Goal: Transaction & Acquisition: Obtain resource

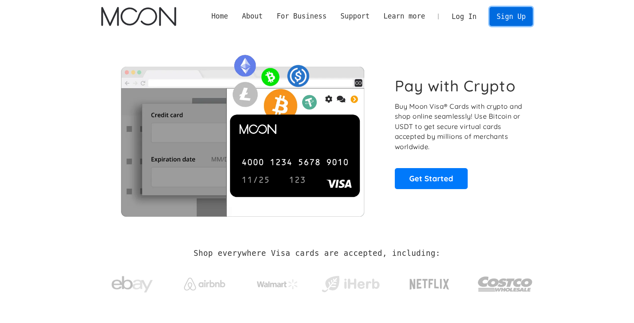
click at [525, 21] on link "Sign Up" at bounding box center [510, 16] width 43 height 19
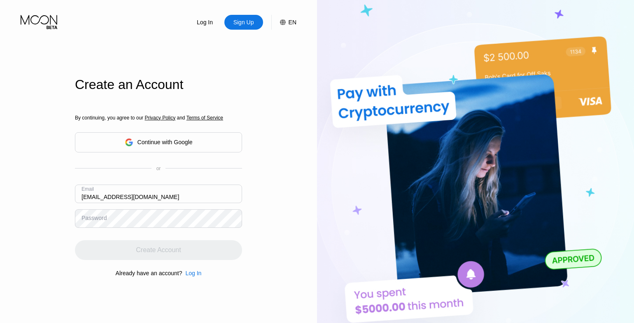
type input "[EMAIL_ADDRESS][DOMAIN_NAME]"
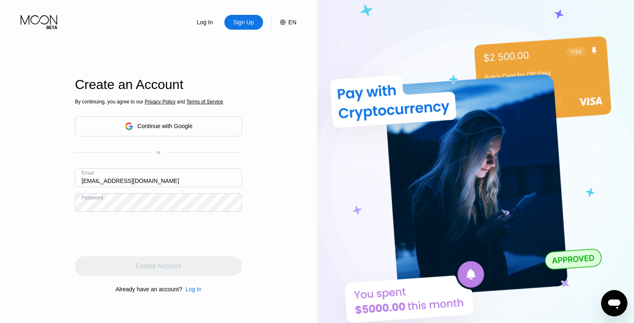
click at [240, 239] on div at bounding box center [158, 234] width 167 height 32
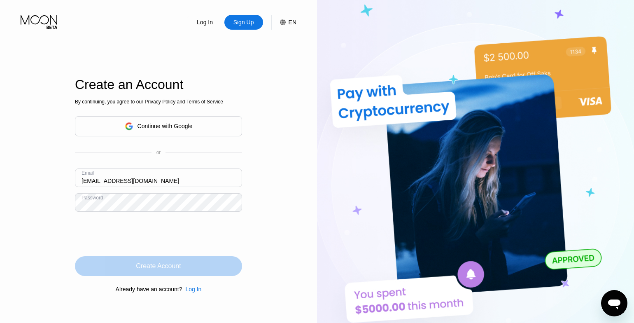
click at [192, 263] on div "Create Account" at bounding box center [158, 266] width 167 height 20
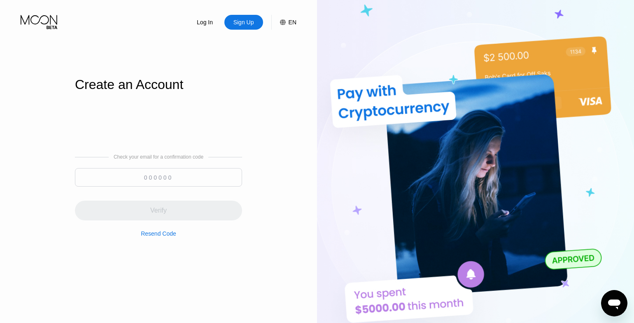
paste input "878082"
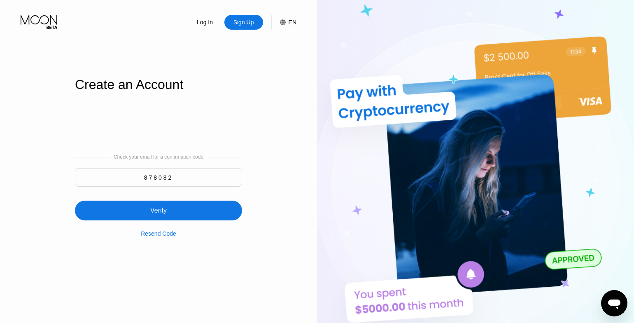
type input "878082"
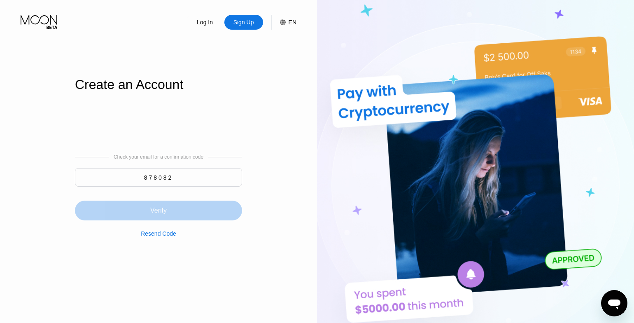
drag, startPoint x: 158, startPoint y: 216, endPoint x: 180, endPoint y: 218, distance: 21.9
click at [158, 217] on div "Verify" at bounding box center [158, 210] width 167 height 20
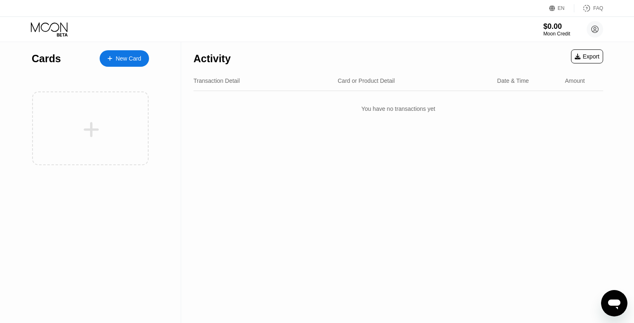
click at [135, 63] on div "New Card" at bounding box center [124, 58] width 49 height 16
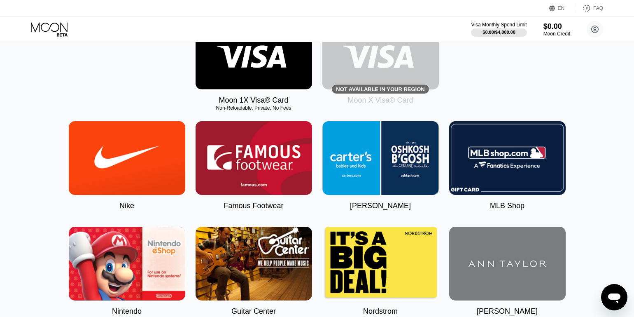
scroll to position [58, 0]
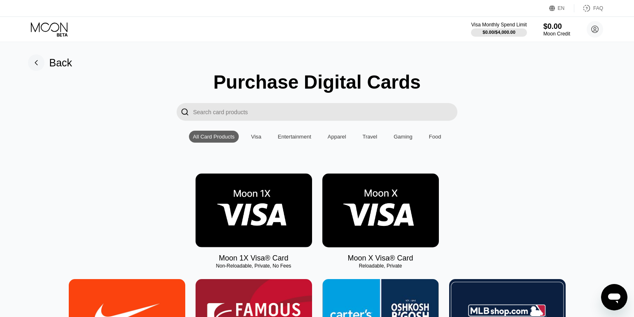
click at [358, 225] on img at bounding box center [380, 210] width 116 height 74
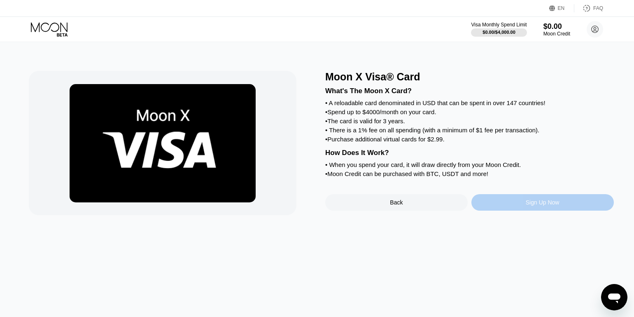
click at [493, 205] on div "Sign Up Now" at bounding box center [542, 202] width 142 height 16
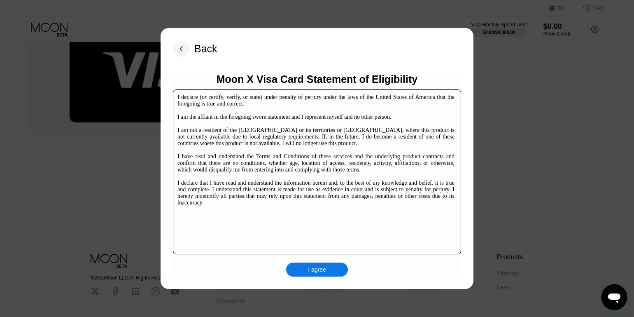
scroll to position [122, 0]
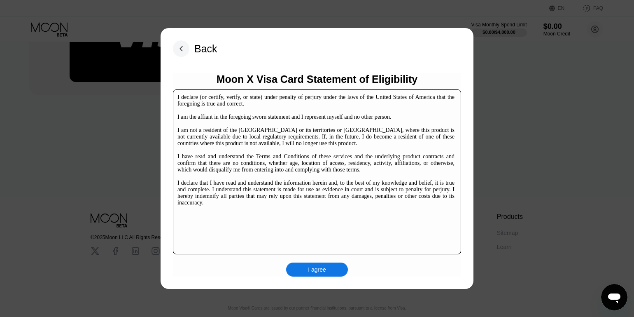
click at [310, 274] on div "I agree" at bounding box center [317, 269] width 62 height 14
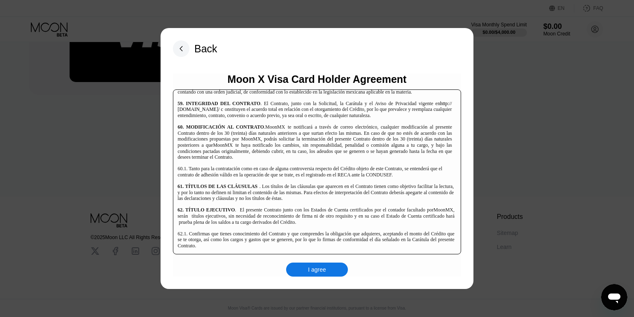
scroll to position [5719, 0]
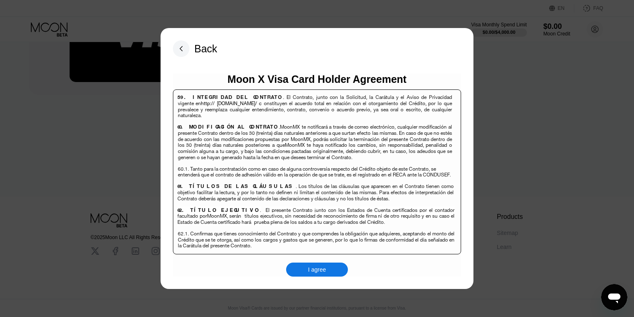
click at [324, 269] on div "I agree" at bounding box center [317, 268] width 18 height 7
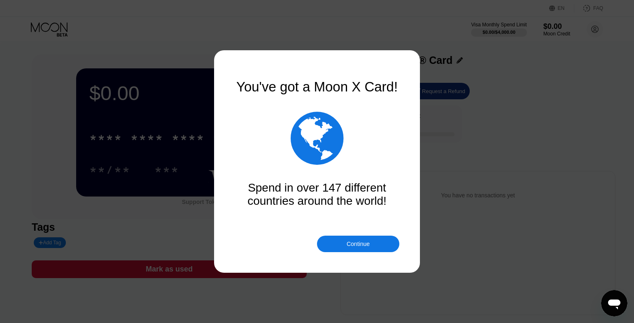
click at [341, 244] on div "Continue" at bounding box center [358, 243] width 82 height 16
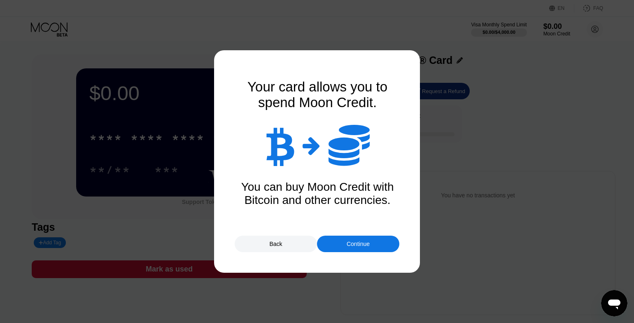
click at [332, 244] on div "Continue" at bounding box center [358, 243] width 82 height 16
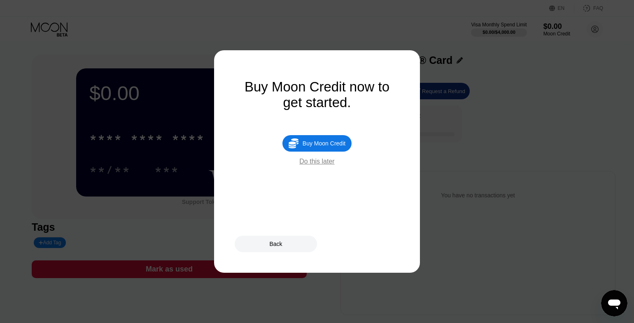
drag, startPoint x: 322, startPoint y: 149, endPoint x: 318, endPoint y: 152, distance: 5.3
click at [322, 149] on div " Buy Moon Credit" at bounding box center [316, 143] width 69 height 16
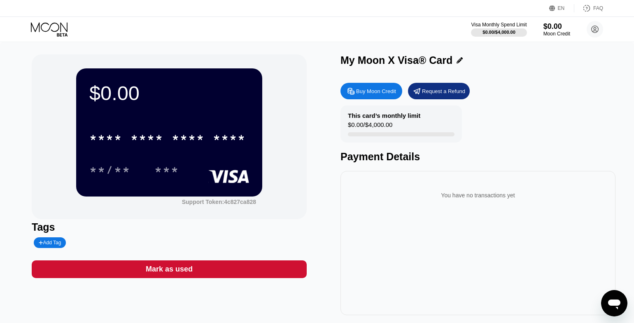
type input "0"
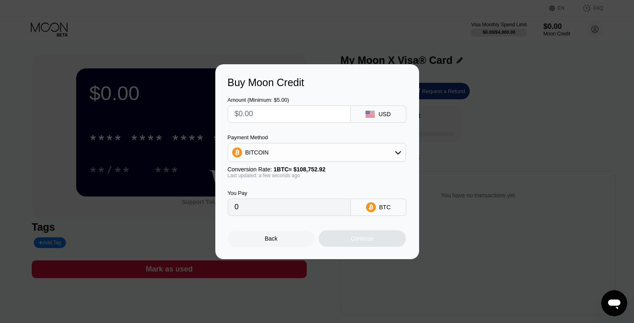
click at [268, 114] on input "text" at bounding box center [289, 114] width 109 height 16
type input "$1"
type input "0.00000920"
type input "$17"
type input "0.00015632"
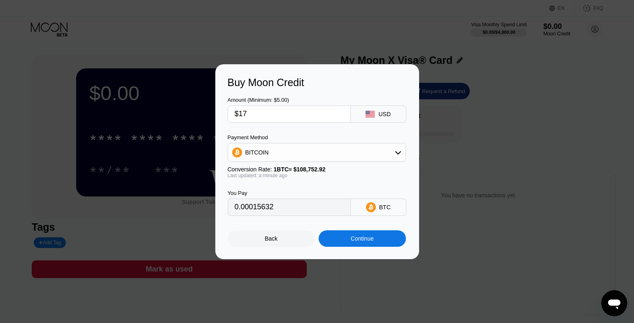
type input "$1"
type input "0.00000920"
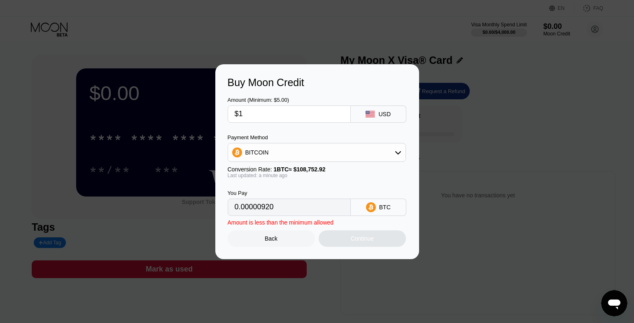
type input "$15"
type input "0.00013793"
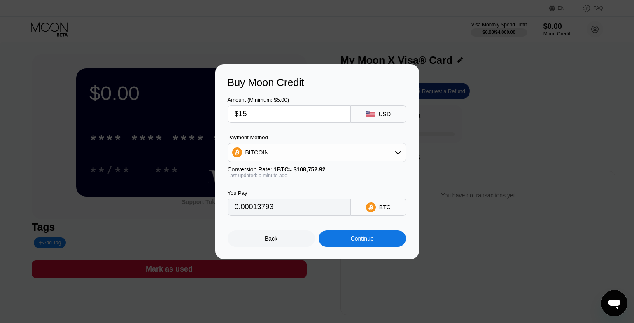
type input "$1"
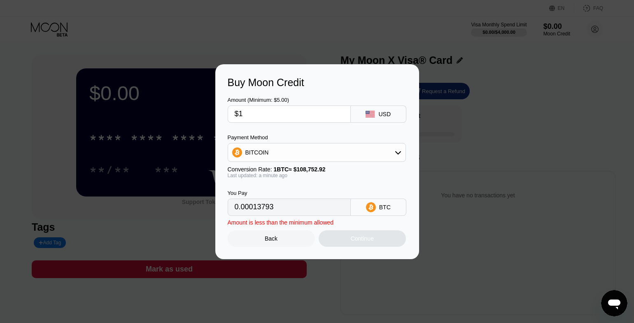
type input "0.00000920"
type input "$13"
type input "0.00011954"
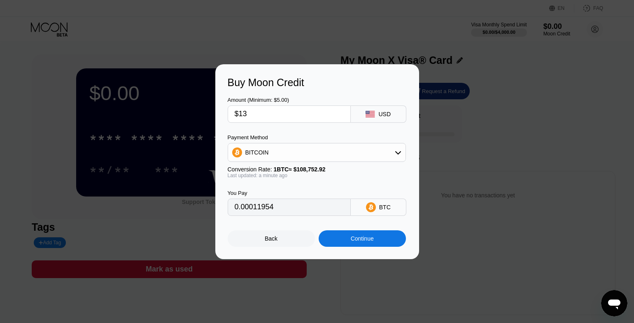
type input "$1"
type input "0.00000920"
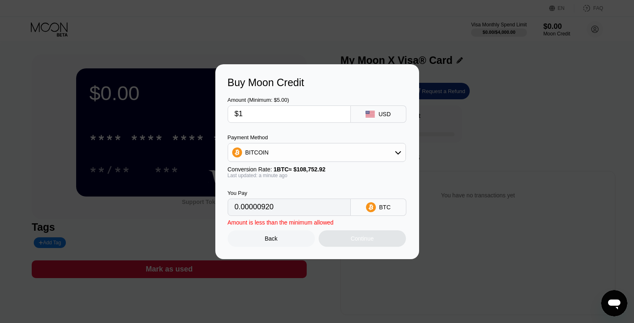
type input "$13"
type input "0.00011954"
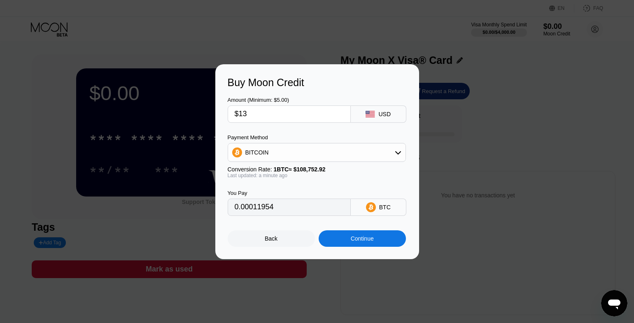
type input "$13"
click at [345, 150] on div "BITCOIN" at bounding box center [316, 152] width 177 height 16
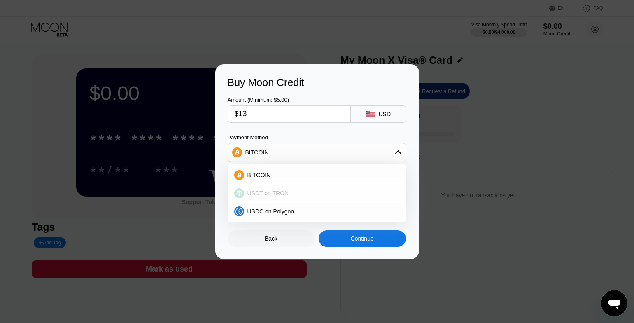
click at [278, 196] on span "USDT on TRON" at bounding box center [268, 193] width 42 height 7
type input "13.13"
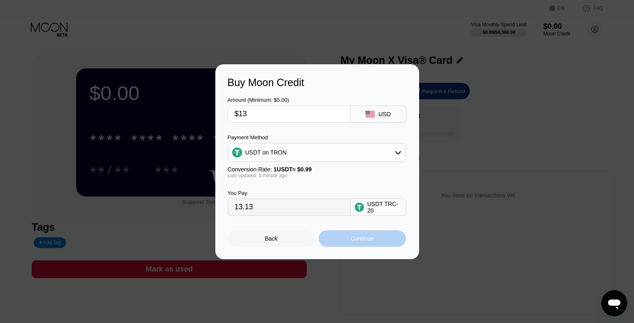
click at [358, 240] on div "Continue" at bounding box center [362, 238] width 23 height 7
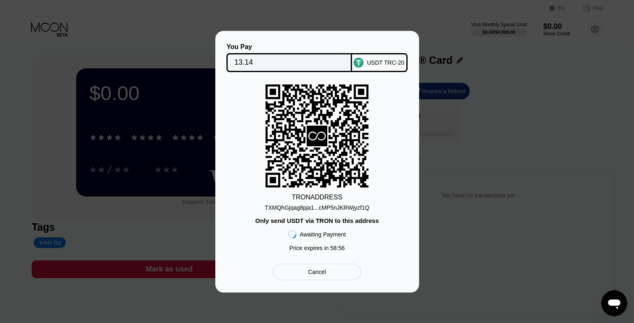
click at [331, 207] on div "TXMQhGjqag8pja1...cMP5nJKRWjyzf1Q" at bounding box center [317, 207] width 105 height 7
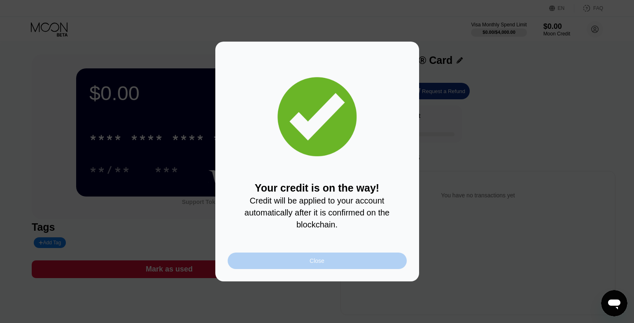
drag, startPoint x: 338, startPoint y: 262, endPoint x: 361, endPoint y: 257, distance: 22.8
click at [339, 262] on div "Close" at bounding box center [317, 260] width 179 height 16
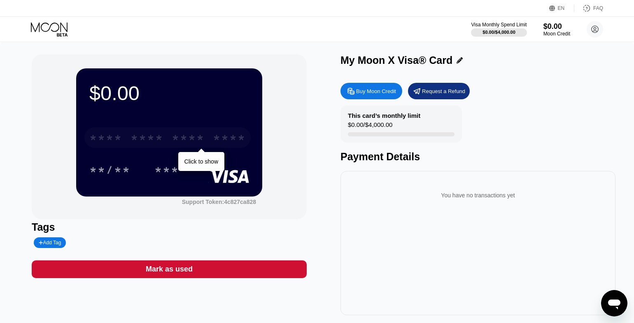
click at [166, 137] on div "* * * * * * * * * * * * ****" at bounding box center [167, 137] width 166 height 21
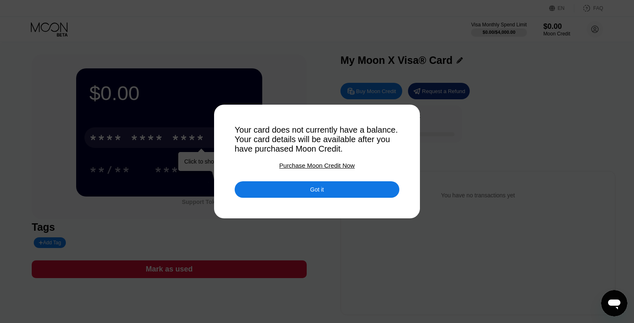
click at [298, 191] on div "Got it" at bounding box center [317, 189] width 165 height 16
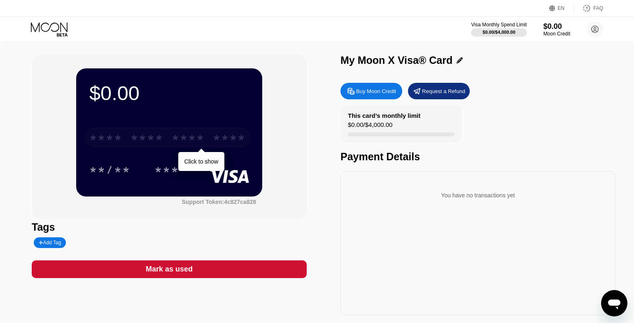
click at [177, 140] on div "* * * *" at bounding box center [188, 138] width 33 height 13
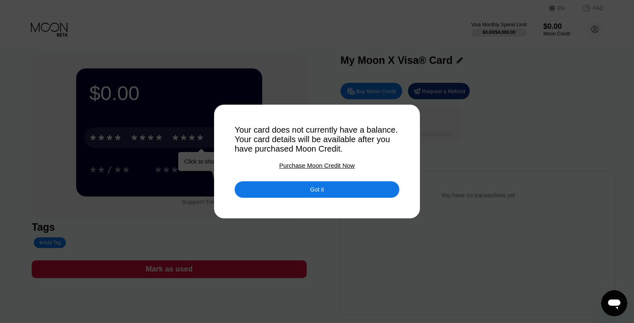
click at [308, 192] on div "Got it" at bounding box center [317, 189] width 165 height 16
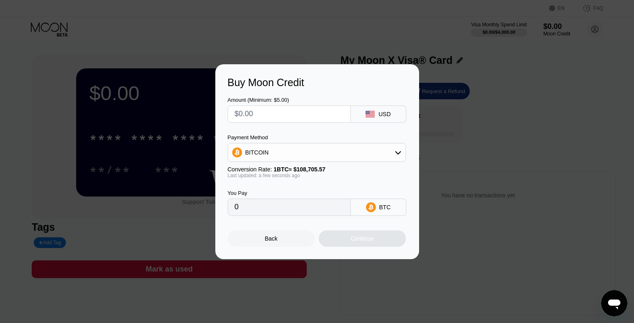
drag, startPoint x: 501, startPoint y: 109, endPoint x: 487, endPoint y: 118, distance: 16.3
click at [500, 111] on div "Buy Moon Credit Amount (Minimum: $5.00) USD Payment Method BITCOIN Conversion R…" at bounding box center [317, 161] width 634 height 195
click at [271, 244] on div "Back" at bounding box center [271, 238] width 87 height 16
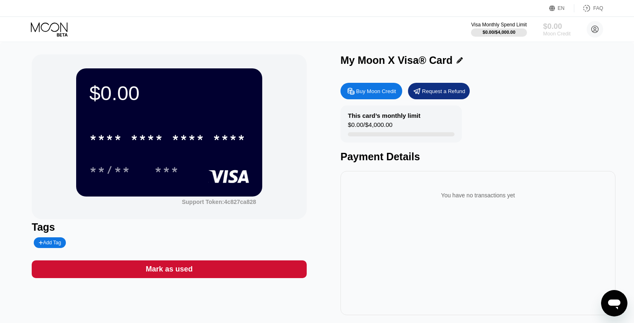
click at [565, 22] on div "$0.00" at bounding box center [557, 26] width 28 height 9
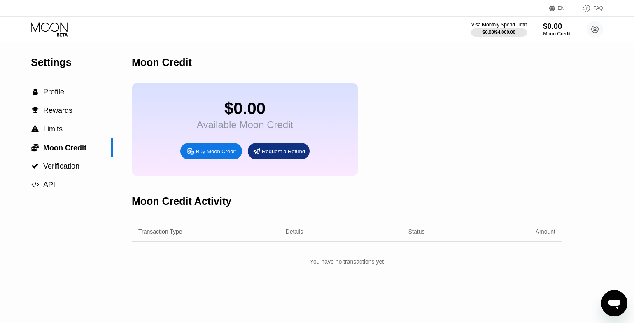
click at [562, 25] on div "$0.00" at bounding box center [557, 26] width 28 height 9
click at [230, 115] on div "$13.01" at bounding box center [245, 108] width 96 height 19
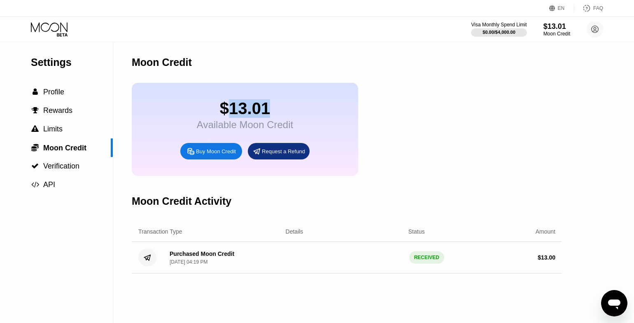
click at [230, 115] on div "$13.01" at bounding box center [245, 108] width 96 height 19
drag, startPoint x: 230, startPoint y: 115, endPoint x: 116, endPoint y: 97, distance: 115.4
click at [230, 114] on div "$13.01" at bounding box center [245, 108] width 96 height 19
click at [49, 86] on div " Profile" at bounding box center [56, 92] width 113 height 19
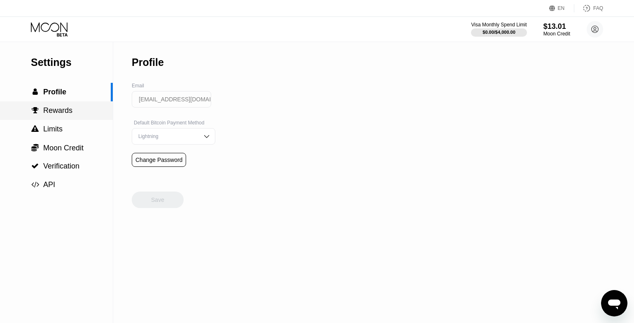
click at [65, 112] on span "Rewards" at bounding box center [57, 110] width 29 height 8
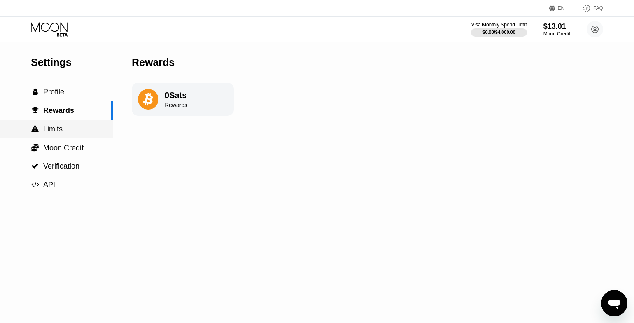
click at [62, 133] on span "Limits" at bounding box center [52, 129] width 19 height 8
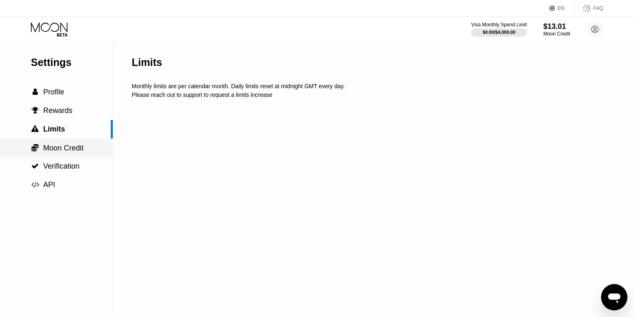
drag, startPoint x: 62, startPoint y: 133, endPoint x: 63, endPoint y: 147, distance: 14.1
click at [63, 147] on span "Moon Credit" at bounding box center [63, 148] width 40 height 8
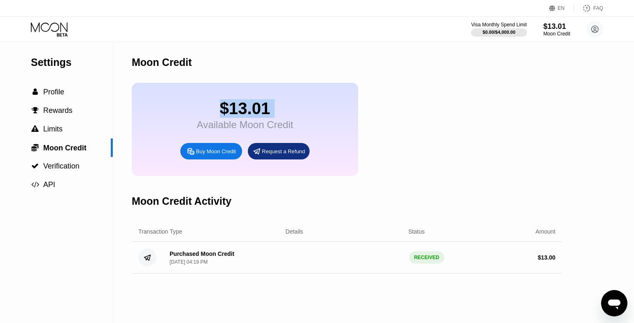
click at [203, 151] on div "Buy Moon Credit" at bounding box center [216, 151] width 40 height 7
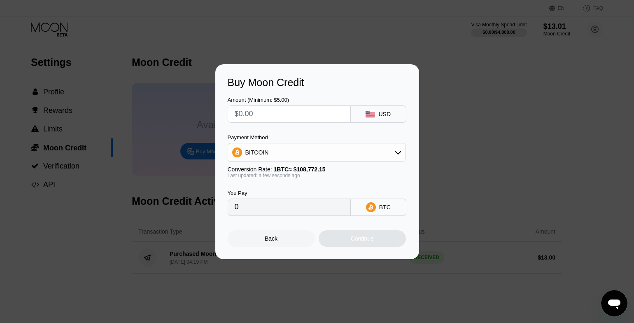
drag, startPoint x: 276, startPoint y: 238, endPoint x: 269, endPoint y: 238, distance: 6.6
click at [276, 238] on div "Back" at bounding box center [271, 238] width 13 height 7
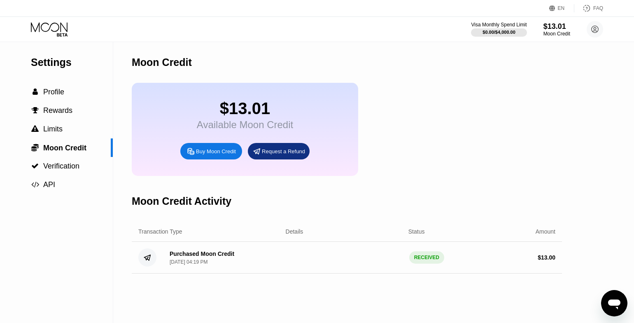
drag, startPoint x: 216, startPoint y: 261, endPoint x: 217, endPoint y: 256, distance: 5.8
click at [217, 256] on div "Purchased Moon Credit" at bounding box center [202, 253] width 65 height 7
click at [591, 27] on circle at bounding box center [595, 29] width 16 height 16
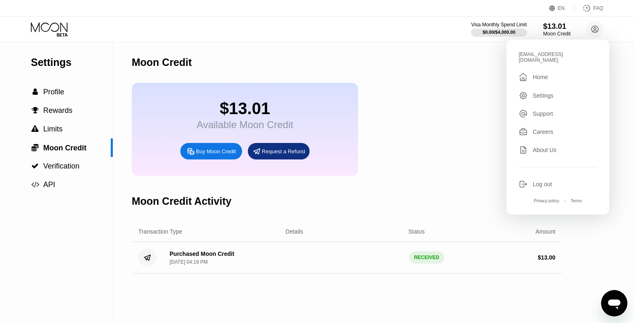
click at [564, 23] on div "$13.01" at bounding box center [557, 26] width 28 height 9
click at [556, 24] on div "$13.01" at bounding box center [557, 26] width 28 height 9
drag, startPoint x: 418, startPoint y: 59, endPoint x: 406, endPoint y: 63, distance: 12.1
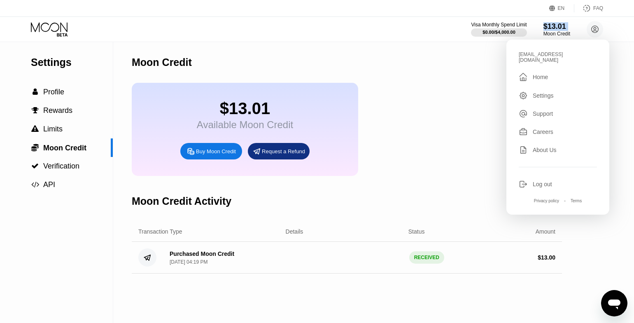
click at [416, 59] on div "Moon Credit" at bounding box center [347, 62] width 430 height 41
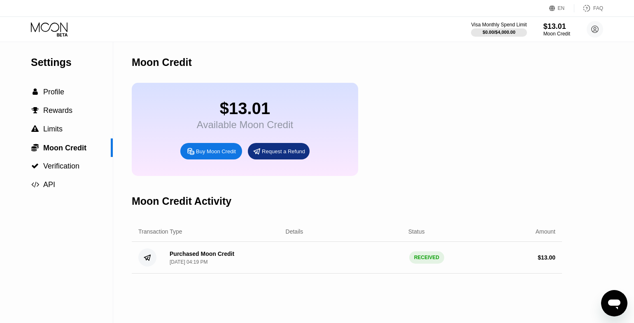
click at [238, 126] on div "Available Moon Credit" at bounding box center [245, 125] width 96 height 12
click at [65, 165] on span "Verification" at bounding box center [61, 166] width 36 height 8
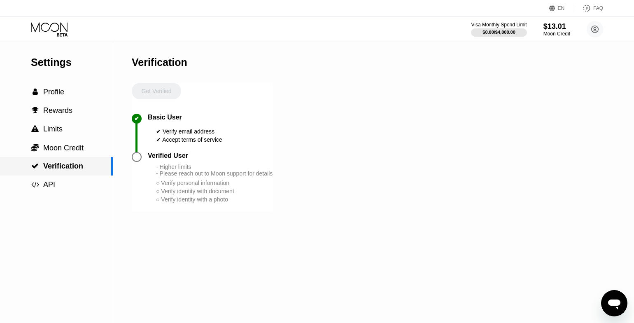
click at [60, 139] on div " Moon Credit" at bounding box center [56, 147] width 113 height 19
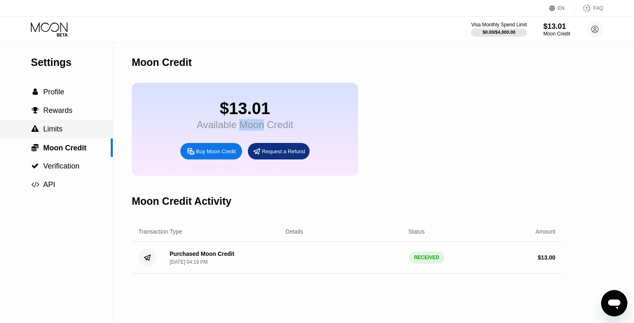
click at [58, 128] on span "Limits" at bounding box center [52, 129] width 19 height 8
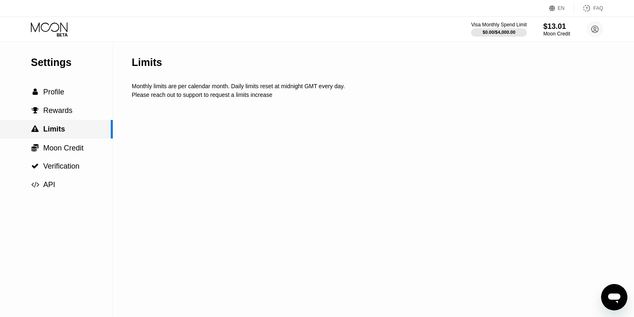
click at [54, 121] on div " Limits" at bounding box center [56, 129] width 113 height 19
click at [56, 112] on span "Rewards" at bounding box center [57, 110] width 29 height 8
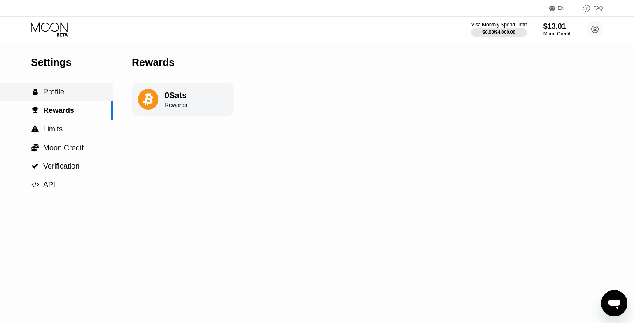
click at [59, 96] on div " Profile" at bounding box center [56, 92] width 113 height 19
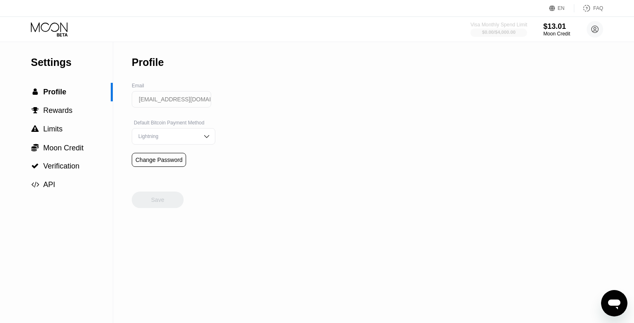
click at [502, 27] on div "Visa Monthly Spend Limit" at bounding box center [498, 25] width 57 height 6
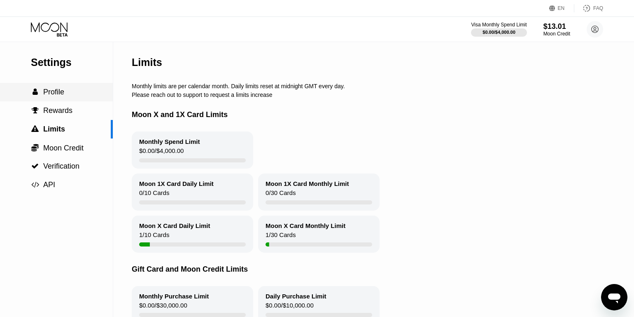
click at [69, 93] on div " Profile" at bounding box center [56, 92] width 113 height 9
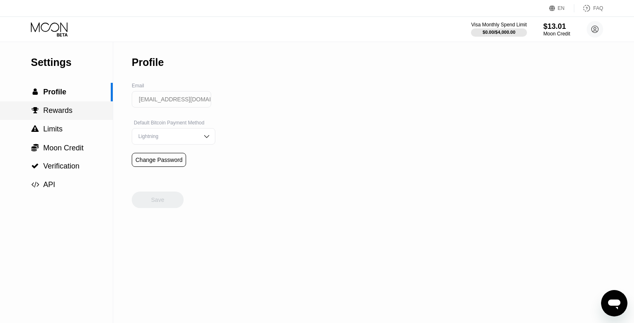
click at [72, 111] on div " Rewards" at bounding box center [56, 110] width 113 height 9
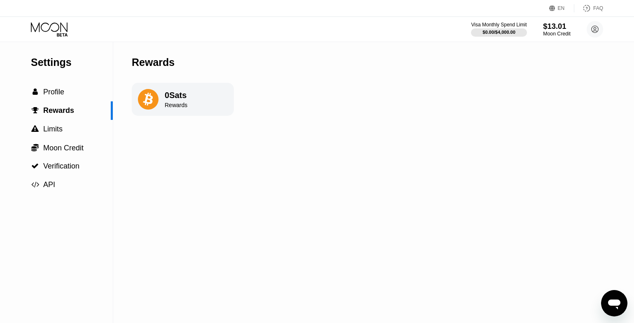
click at [547, 26] on div "$13.01" at bounding box center [557, 26] width 28 height 9
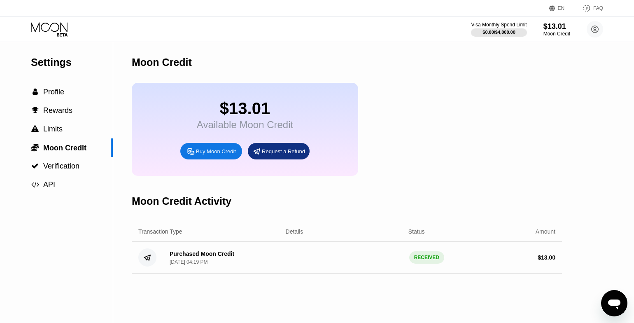
click at [503, 83] on div "$13.01 Available Moon Credit Buy Moon Credit Request a Refund" at bounding box center [347, 129] width 430 height 93
drag, startPoint x: 273, startPoint y: 120, endPoint x: 256, endPoint y: 119, distance: 17.3
click at [273, 120] on div "Available Moon Credit" at bounding box center [245, 125] width 96 height 12
drag, startPoint x: 68, startPoint y: 59, endPoint x: 72, endPoint y: 56, distance: 5.7
click at [68, 59] on div "Settings" at bounding box center [72, 62] width 82 height 12
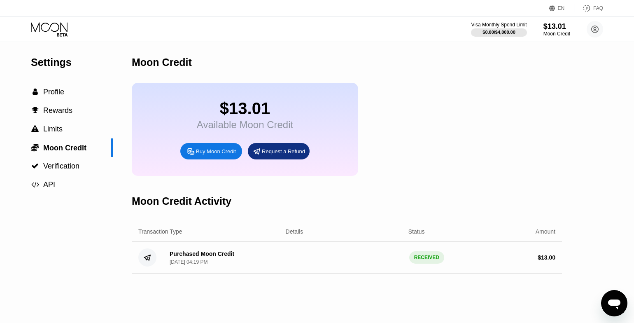
click at [48, 27] on icon at bounding box center [50, 29] width 38 height 14
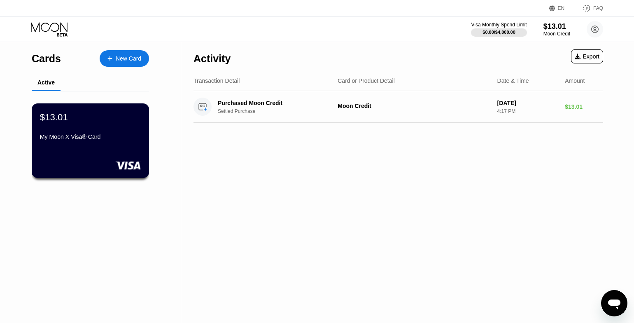
click at [73, 139] on div "My Moon X Visa® Card" at bounding box center [90, 136] width 101 height 7
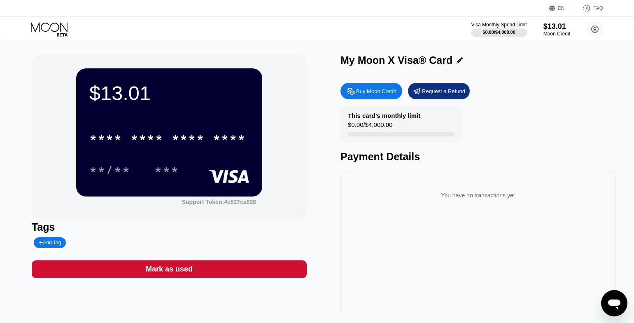
click at [122, 51] on div "$13.01 * * * * * * * * * * * * **** **/** *** Support Token: 4c827ca828 Tags Ad…" at bounding box center [317, 188] width 634 height 293
click at [123, 50] on div "$13.01 * * * * * * * * * * * * **** **/** *** Support Token: 4c827ca828 Tags Ad…" at bounding box center [317, 188] width 634 height 293
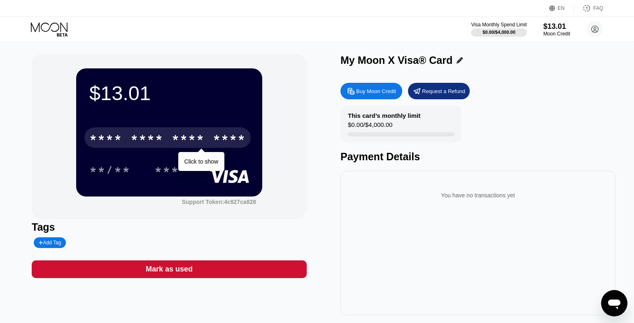
click at [148, 133] on div "* * * *" at bounding box center [146, 138] width 33 height 13
click at [207, 134] on div "* * * * * * * * * * * * 3239" at bounding box center [167, 137] width 166 height 21
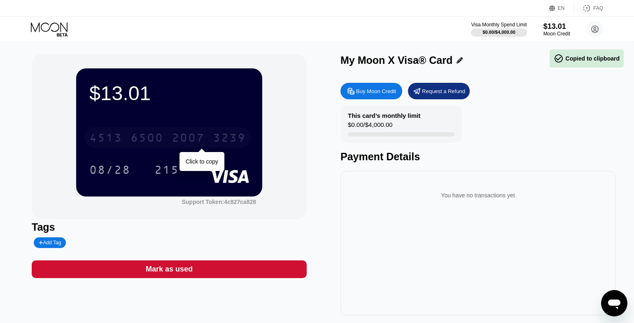
click at [205, 136] on div "4513 6500 2007 3239" at bounding box center [167, 137] width 166 height 21
click at [205, 137] on div "4513 6500 2007 3239" at bounding box center [167, 137] width 166 height 21
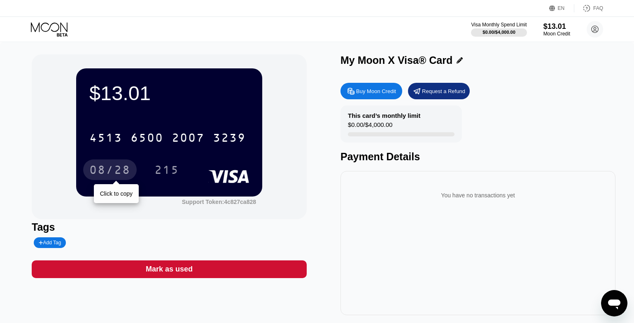
drag, startPoint x: 109, startPoint y: 173, endPoint x: 113, endPoint y: 168, distance: 5.6
click at [110, 173] on div "08/28" at bounding box center [109, 170] width 41 height 13
click at [92, 165] on div "08/28" at bounding box center [109, 170] width 41 height 13
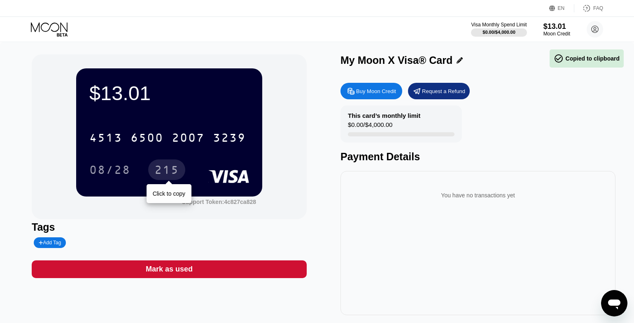
click at [167, 165] on div "215" at bounding box center [166, 170] width 25 height 13
drag, startPoint x: 167, startPoint y: 165, endPoint x: 175, endPoint y: 151, distance: 15.3
click at [167, 165] on div "215" at bounding box center [166, 170] width 25 height 13
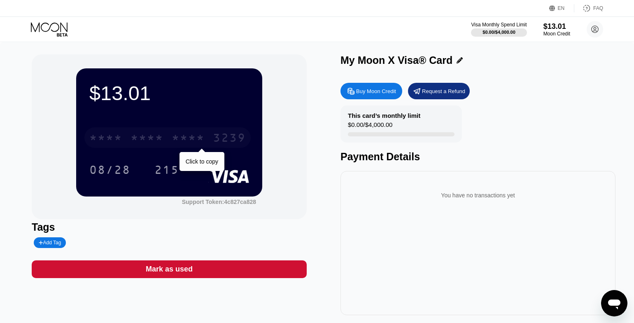
click at [197, 135] on div "* * * *" at bounding box center [188, 138] width 33 height 13
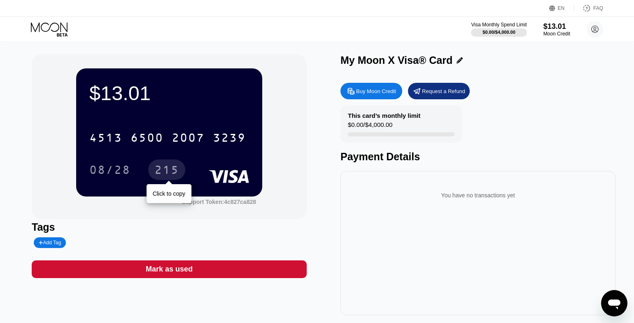
click at [166, 172] on div "215" at bounding box center [166, 170] width 25 height 13
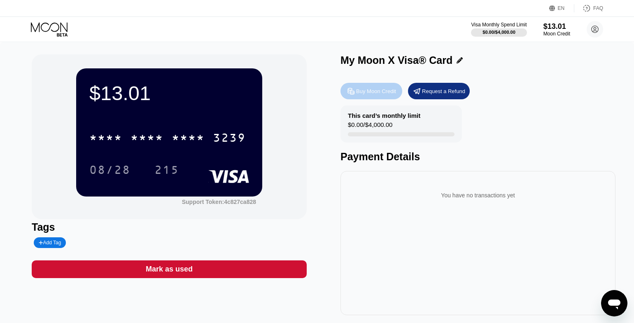
click at [364, 90] on div "Buy Moon Credit" at bounding box center [376, 91] width 40 height 7
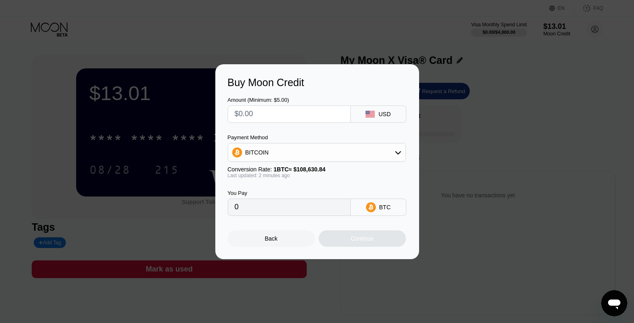
click at [326, 158] on div "BITCOIN" at bounding box center [316, 152] width 177 height 16
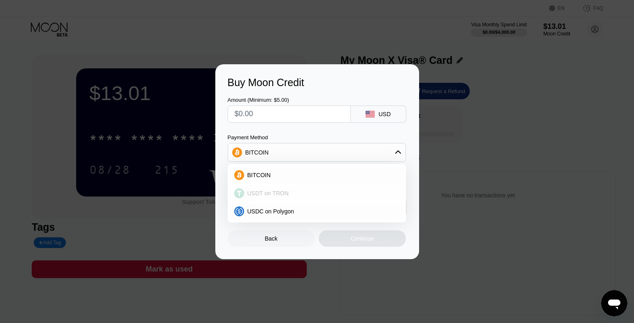
click at [299, 193] on div "USDT on TRON" at bounding box center [321, 193] width 155 height 7
type input "0.00"
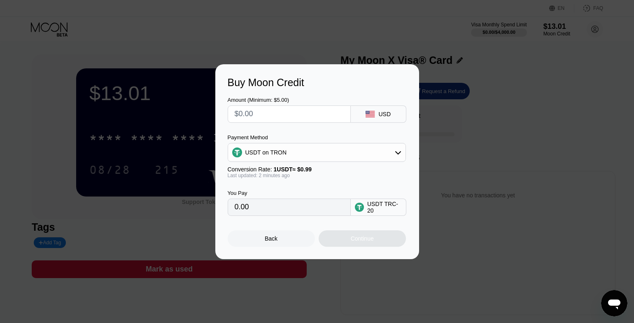
click at [262, 114] on input "text" at bounding box center [289, 114] width 109 height 16
type input "$1"
type input "1.01"
type input "$10"
type input "10.10"
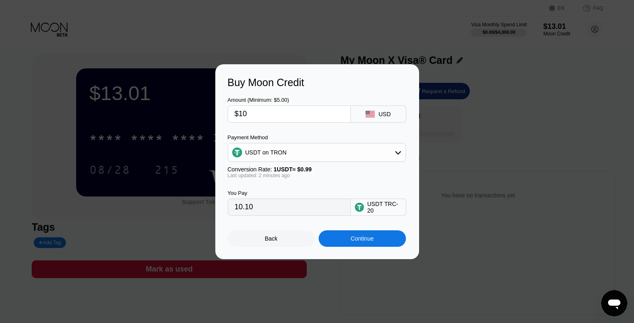
type input "$1"
type input "1.01"
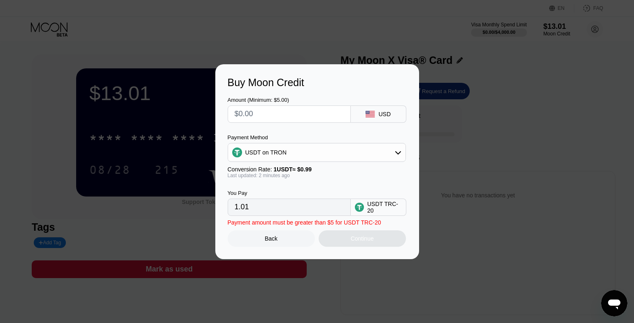
type input "0.00"
type input "$9"
type input "9.09"
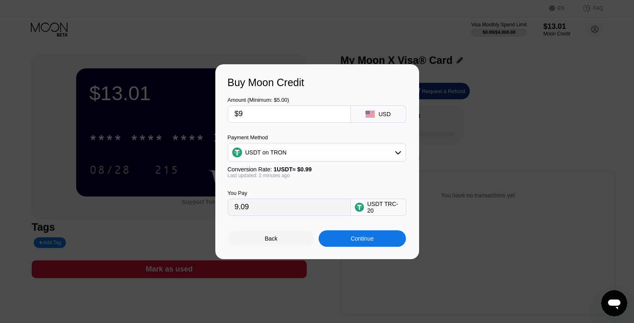
type input "$9"
click at [349, 241] on div "Continue" at bounding box center [362, 238] width 87 height 16
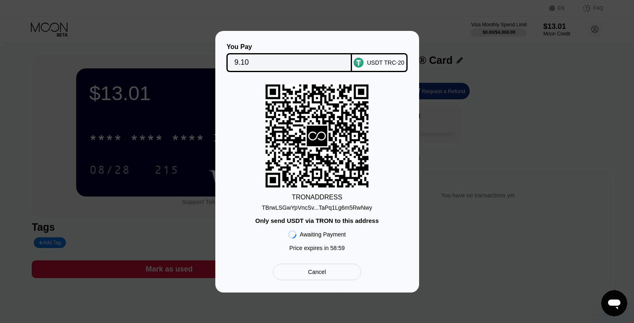
click at [339, 209] on div "TBrwLSGwYpVncSv...TaPq1Lg6m5RwNwy" at bounding box center [317, 207] width 110 height 7
click at [336, 208] on div "TBrwLSGwYpVncSv...TaPq1Lg6m5RwNwy" at bounding box center [317, 207] width 110 height 7
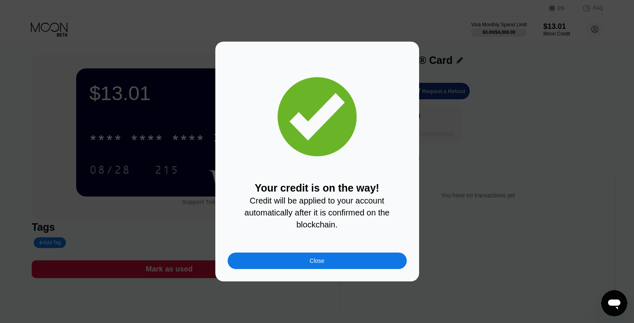
click at [363, 263] on div "Close" at bounding box center [317, 260] width 179 height 16
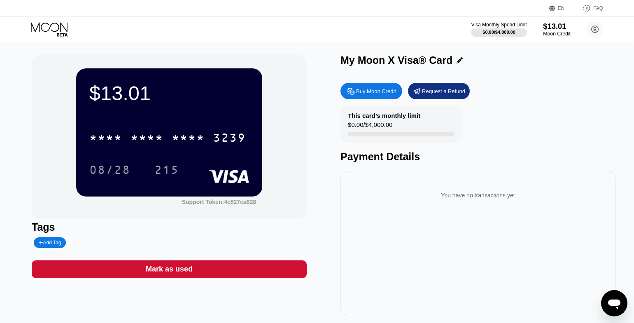
click at [559, 33] on div "Moon Credit" at bounding box center [557, 34] width 28 height 6
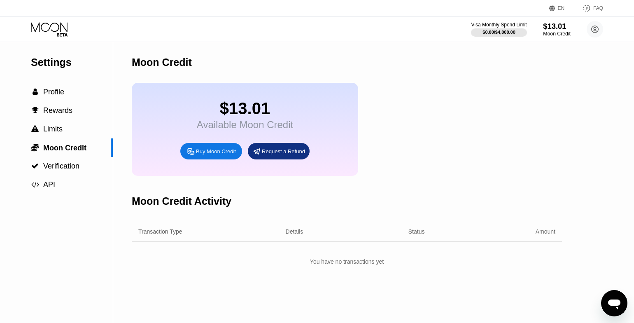
click at [559, 33] on div "Moon Credit" at bounding box center [557, 34] width 28 height 6
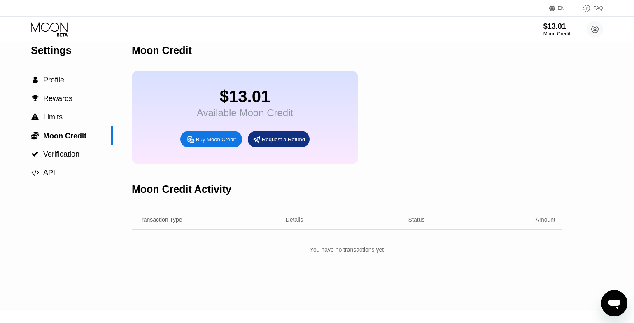
scroll to position [18, 0]
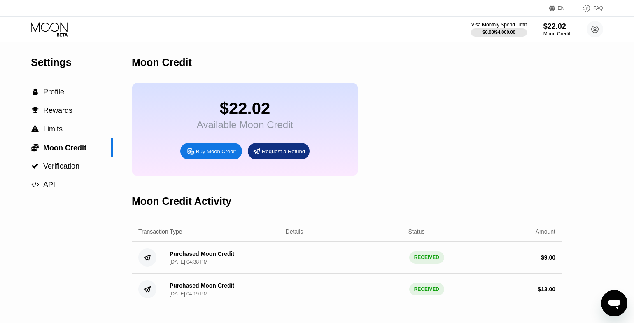
click at [38, 23] on icon at bounding box center [50, 29] width 38 height 14
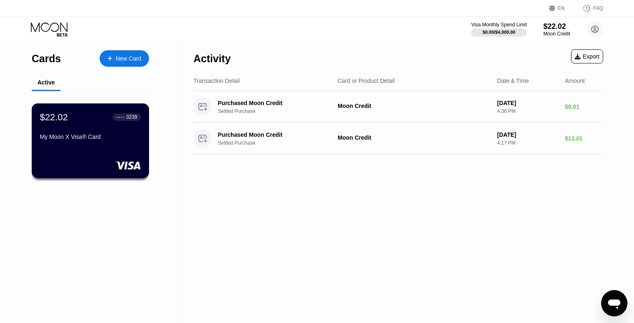
click at [62, 123] on div "$22.02 ● ● ● ● 3239 My Moon X Visa® Card" at bounding box center [90, 128] width 101 height 32
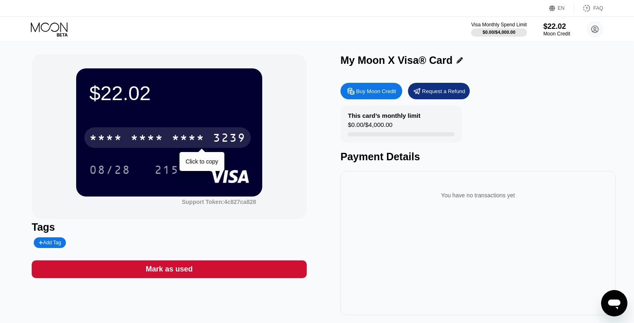
click at [162, 135] on div "* * * *" at bounding box center [146, 138] width 33 height 13
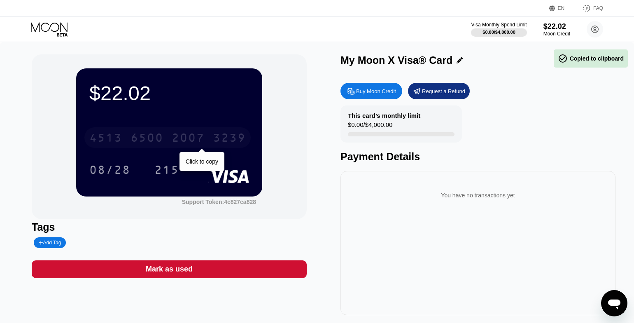
click at [162, 135] on div "6500" at bounding box center [146, 138] width 33 height 13
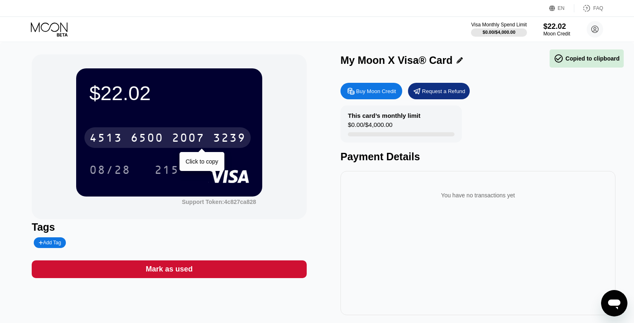
click at [162, 135] on div "6500" at bounding box center [146, 138] width 33 height 13
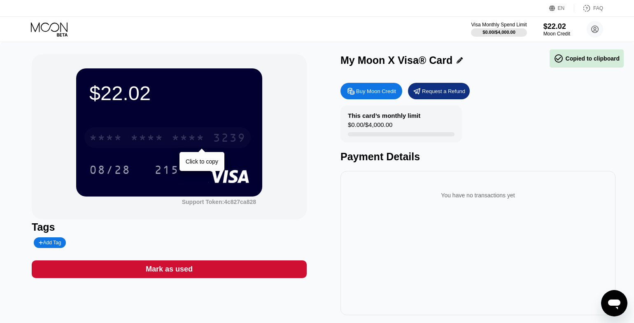
click at [162, 135] on div "* * * *" at bounding box center [146, 138] width 33 height 13
click at [213, 135] on div "3239" at bounding box center [229, 138] width 33 height 13
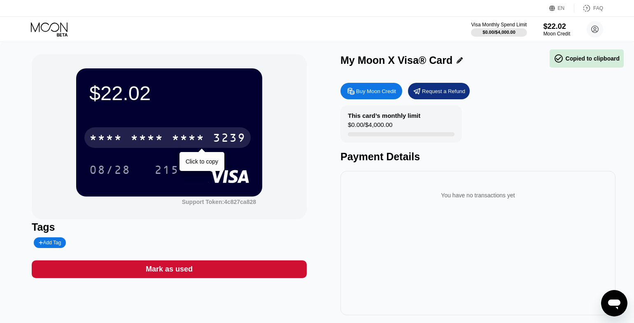
click at [161, 135] on div "* * * *" at bounding box center [146, 138] width 33 height 13
click at [213, 135] on div "3239" at bounding box center [229, 138] width 33 height 13
drag, startPoint x: 161, startPoint y: 135, endPoint x: 297, endPoint y: 6, distance: 187.8
click at [161, 135] on div "* * * *" at bounding box center [146, 138] width 33 height 13
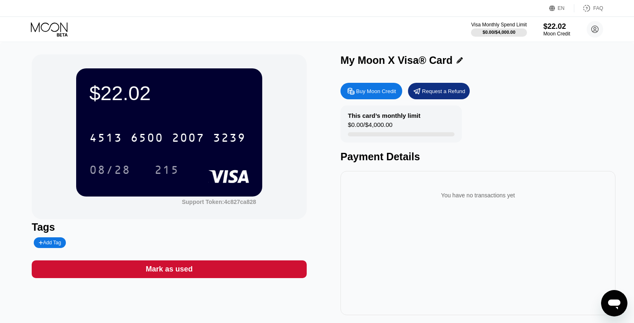
click at [111, 161] on div "08/28" at bounding box center [110, 169] width 54 height 21
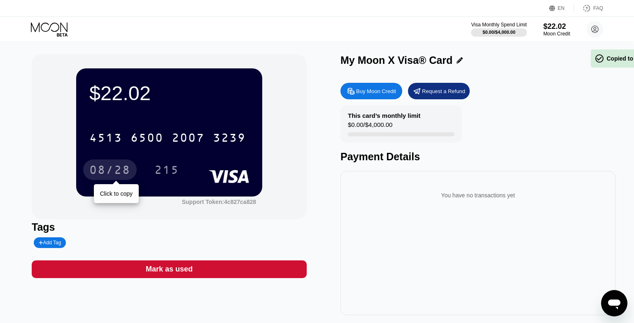
click at [111, 161] on div "08/28" at bounding box center [110, 169] width 54 height 21
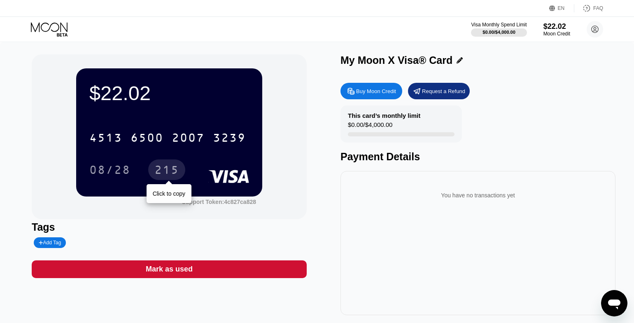
click at [166, 167] on div "215" at bounding box center [166, 170] width 25 height 13
drag, startPoint x: 166, startPoint y: 167, endPoint x: 290, endPoint y: 16, distance: 195.0
click at [167, 165] on div "215" at bounding box center [166, 170] width 25 height 13
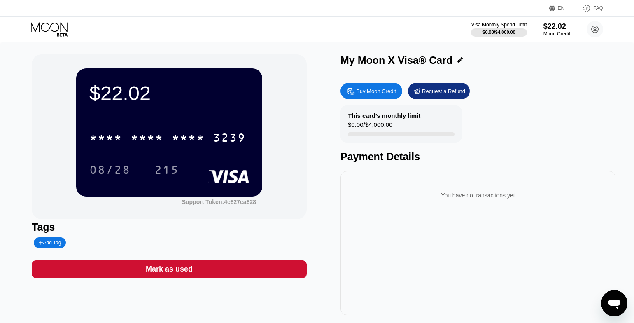
drag, startPoint x: 219, startPoint y: 135, endPoint x: 375, endPoint y: 0, distance: 206.0
click at [0, 0] on div "EN Language Select an item Save FAQ Visa Monthly Spend Limit $0.00 / $4,000.00 …" at bounding box center [317, 161] width 634 height 323
click at [590, 31] on circle at bounding box center [595, 29] width 16 height 16
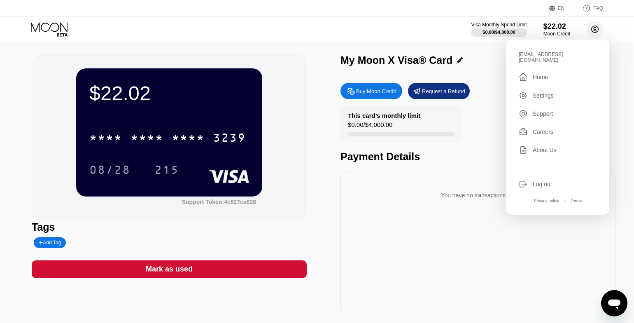
drag, startPoint x: 590, startPoint y: 31, endPoint x: 585, endPoint y: 31, distance: 5.4
click at [586, 31] on div "Visa Monthly Spend Limit $0.00 / $4,000.00 $22.02 Moon Credit josephwright4000@…" at bounding box center [537, 29] width 132 height 16
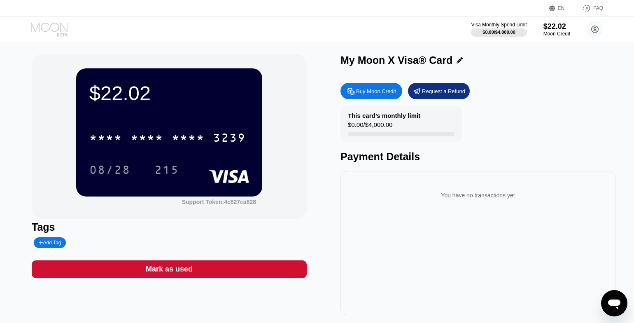
click at [53, 26] on icon at bounding box center [50, 29] width 38 height 14
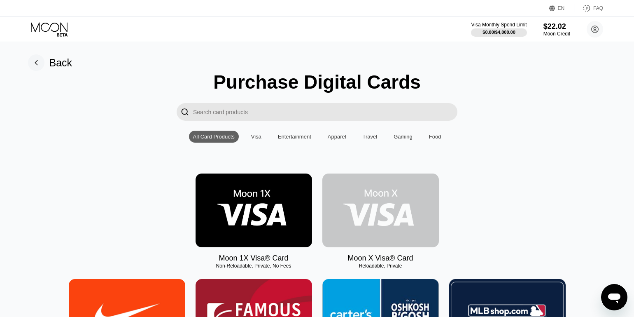
click at [388, 198] on img at bounding box center [380, 210] width 116 height 74
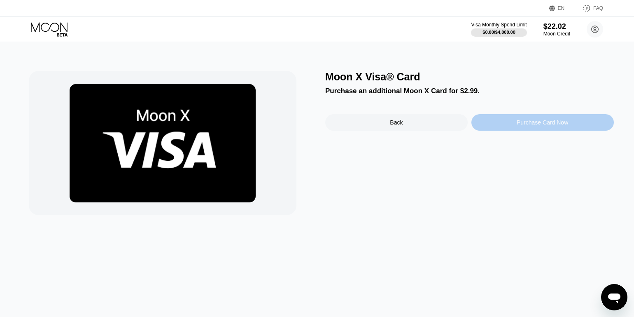
click at [508, 120] on div "Purchase Card Now" at bounding box center [542, 122] width 142 height 16
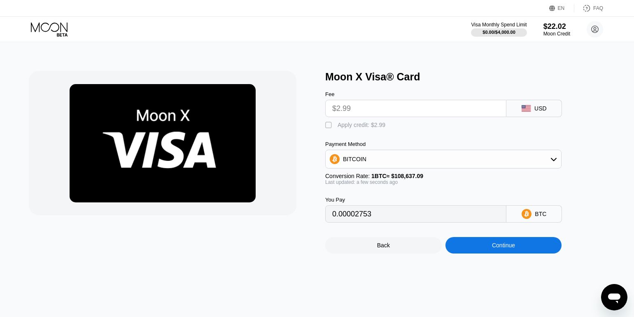
click at [429, 109] on input "$2.99" at bounding box center [415, 108] width 167 height 16
click at [428, 108] on input "$2.99" at bounding box center [415, 108] width 167 height 16
click at [333, 126] on div " Apply credit: $2.99" at bounding box center [357, 125] width 64 height 8
type input "0"
click at [490, 249] on div "Continue" at bounding box center [503, 245] width 116 height 16
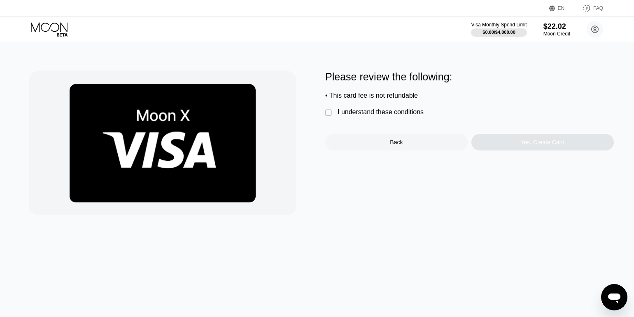
click at [390, 112] on div "I understand these conditions" at bounding box center [381, 111] width 86 height 7
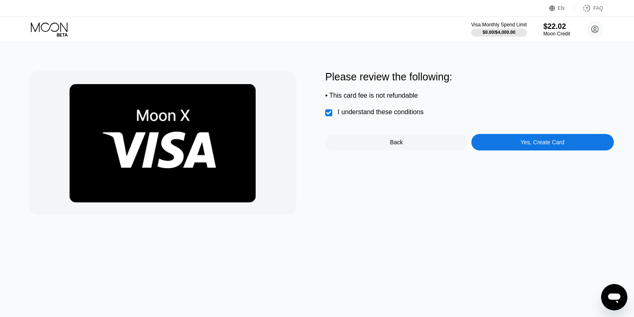
click at [513, 137] on div "Yes, Create Card" at bounding box center [542, 142] width 142 height 16
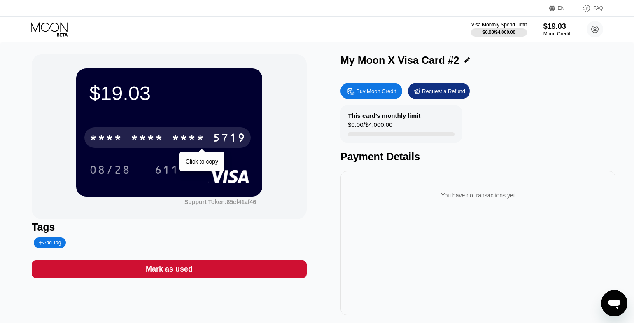
click at [209, 133] on div "* * * * * * * * * * * * 5719" at bounding box center [167, 137] width 166 height 21
click at [209, 133] on div "[CREDIT_CARD_NUMBER]" at bounding box center [167, 137] width 166 height 21
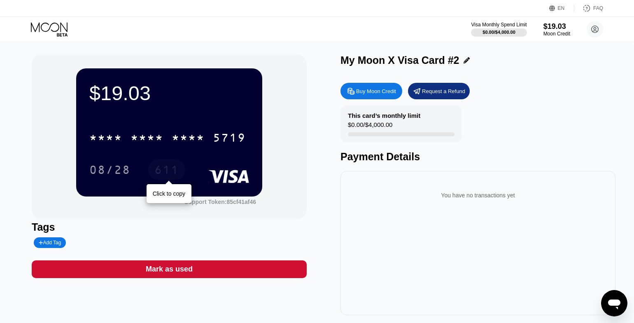
click at [173, 172] on div "611" at bounding box center [166, 170] width 25 height 13
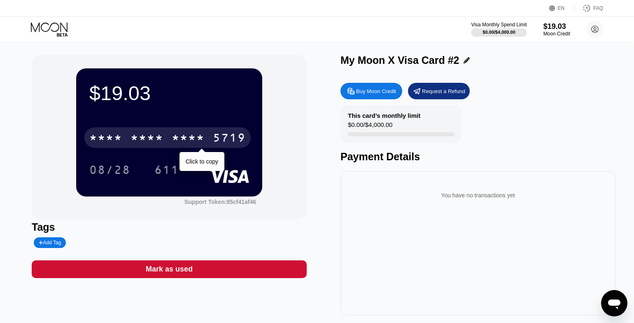
click at [165, 130] on div "* * * * * * * * * * * * 5719" at bounding box center [167, 137] width 166 height 21
click at [165, 133] on div "[CREDIT_CARD_NUMBER]" at bounding box center [167, 137] width 166 height 21
click at [165, 134] on div "* * * * * * * * * * * * 5719" at bounding box center [167, 137] width 166 height 21
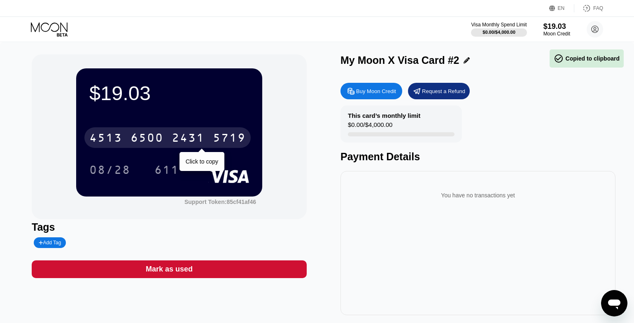
click at [165, 134] on div "[CREDIT_CARD_NUMBER]" at bounding box center [167, 137] width 166 height 21
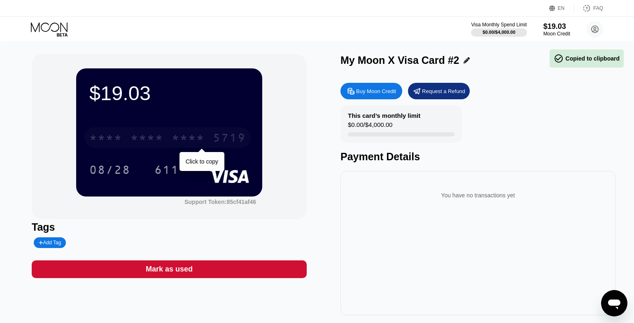
click at [165, 134] on div "* * * * * * * * * * * * 5719" at bounding box center [167, 137] width 166 height 21
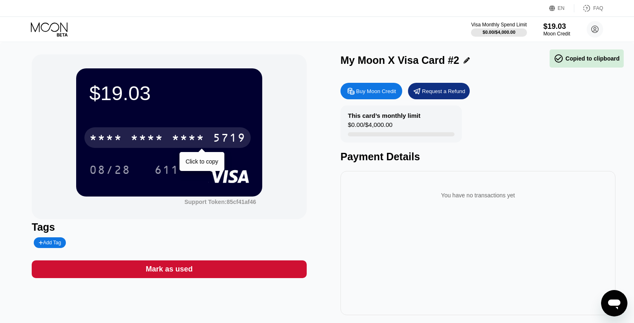
click at [165, 134] on div "* * * * * * * * * * * * 5719" at bounding box center [167, 137] width 166 height 21
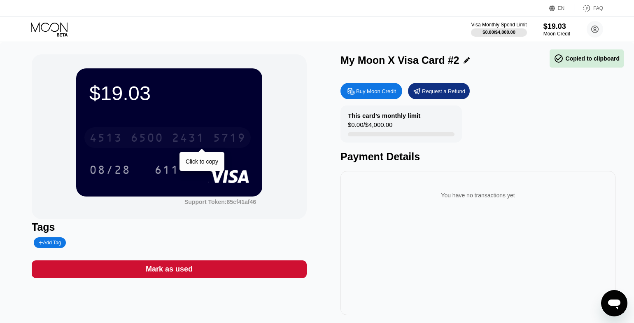
click at [164, 134] on div "[CREDIT_CARD_NUMBER]" at bounding box center [167, 137] width 166 height 21
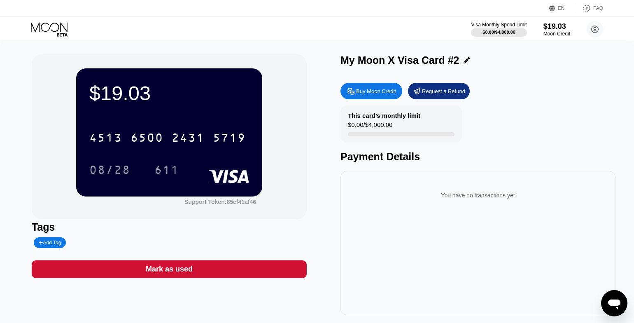
click at [115, 100] on div "$19.03" at bounding box center [169, 92] width 160 height 23
click at [121, 98] on div "$19.03" at bounding box center [169, 92] width 160 height 23
click at [131, 98] on div "$19.03" at bounding box center [169, 92] width 160 height 23
click at [440, 62] on div "My Moon X Visa Card #2" at bounding box center [399, 60] width 119 height 12
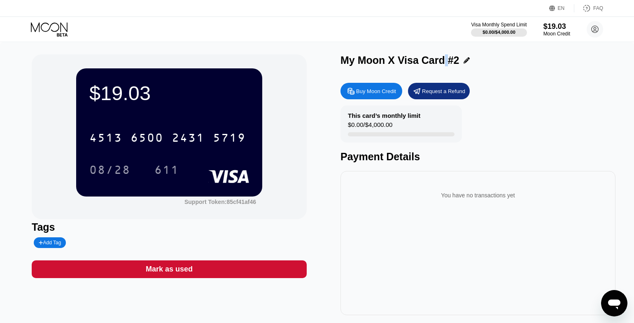
click at [440, 62] on div "My Moon X Visa Card #2" at bounding box center [399, 60] width 119 height 12
click at [134, 133] on div "6500" at bounding box center [146, 138] width 33 height 13
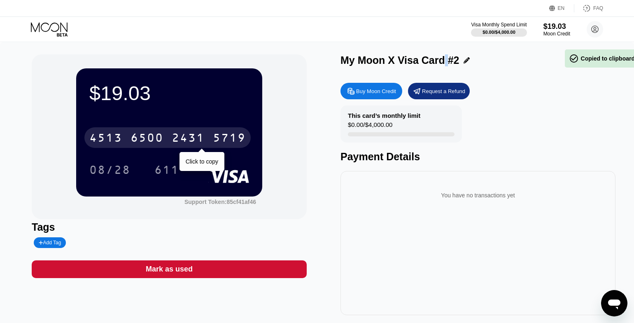
click at [131, 136] on div "6500" at bounding box center [146, 138] width 33 height 13
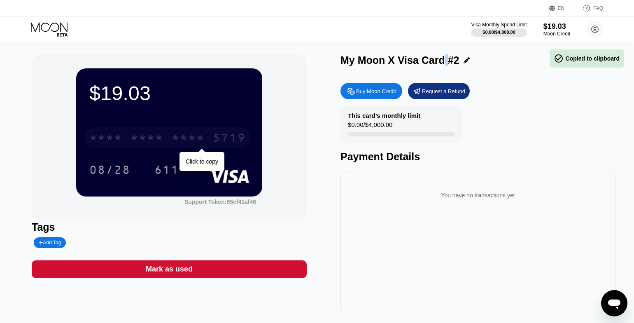
click at [131, 136] on div "* * * *" at bounding box center [146, 138] width 33 height 13
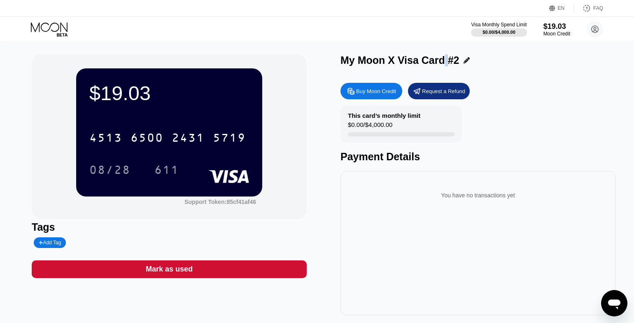
click at [114, 168] on div "08/28" at bounding box center [109, 170] width 41 height 13
click at [592, 30] on circle at bounding box center [595, 29] width 16 height 16
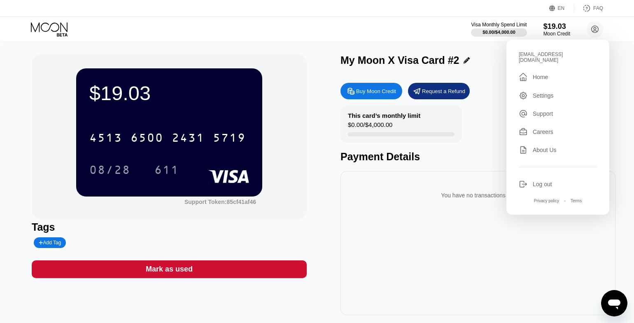
click at [418, 156] on div "Payment Details" at bounding box center [477, 157] width 275 height 12
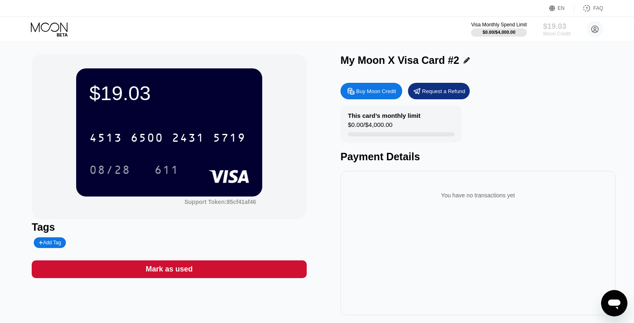
click at [553, 33] on div "Moon Credit" at bounding box center [557, 34] width 28 height 6
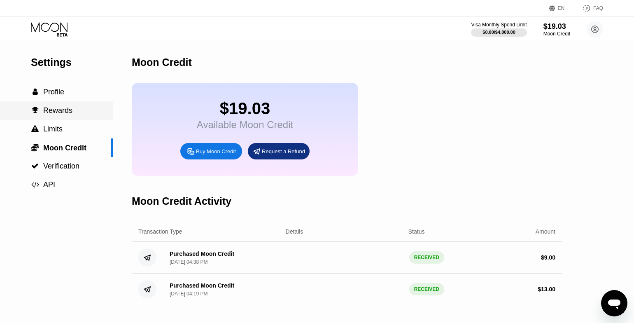
click at [54, 107] on span "Rewards" at bounding box center [57, 110] width 29 height 8
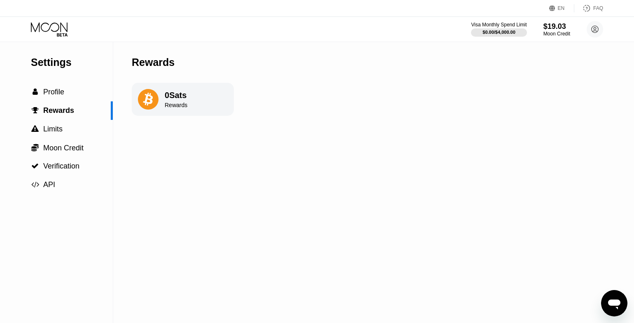
click at [175, 104] on div "Rewards" at bounding box center [176, 105] width 23 height 7
click at [158, 101] on icon at bounding box center [148, 99] width 21 height 21
click at [179, 102] on div "Rewards" at bounding box center [176, 105] width 23 height 7
click at [58, 129] on span "Limits" at bounding box center [52, 129] width 19 height 8
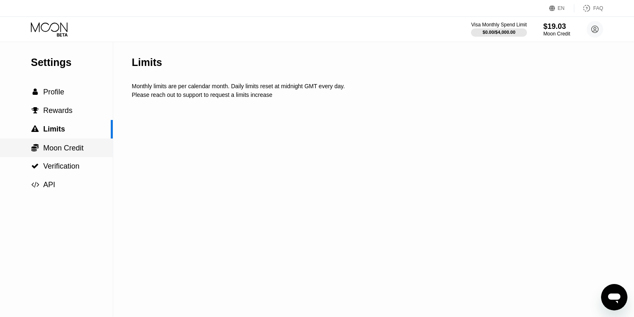
drag, startPoint x: 74, startPoint y: 147, endPoint x: 81, endPoint y: 147, distance: 7.0
click at [74, 147] on span "Moon Credit" at bounding box center [63, 148] width 40 height 8
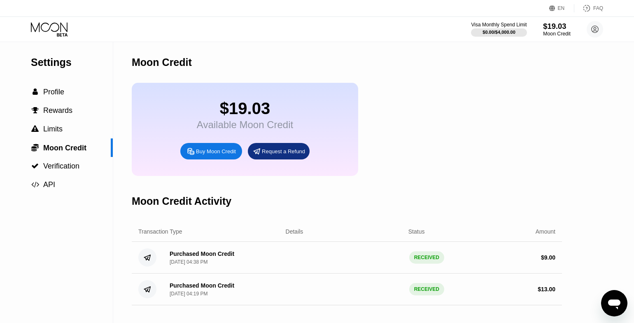
click at [560, 24] on div "$19.03" at bounding box center [557, 26] width 28 height 9
drag, startPoint x: 560, startPoint y: 24, endPoint x: 584, endPoint y: 30, distance: 25.0
click at [560, 25] on div "$19.03" at bounding box center [557, 26] width 28 height 9
drag, startPoint x: 585, startPoint y: 30, endPoint x: 593, endPoint y: 30, distance: 7.8
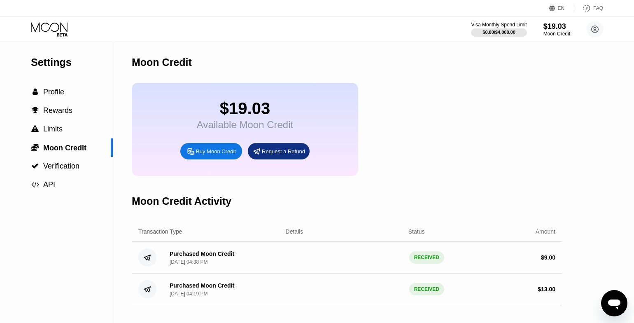
click at [586, 30] on div "Visa Monthly Spend Limit $0.00 / $4,000.00 $19.03 Moon Credit [EMAIL_ADDRESS][D…" at bounding box center [537, 29] width 132 height 16
click at [593, 30] on circle at bounding box center [595, 29] width 16 height 16
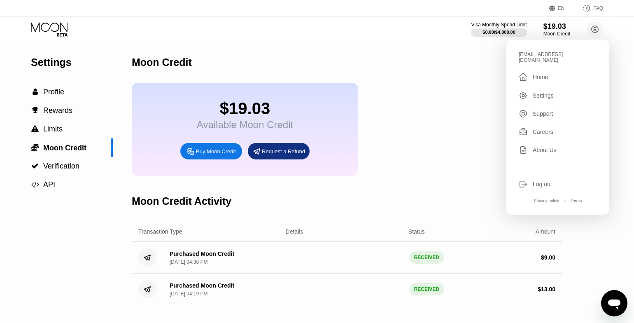
click at [388, 85] on div "$19.03 Available Moon Credit Buy Moon Credit Request a Refund" at bounding box center [347, 129] width 430 height 93
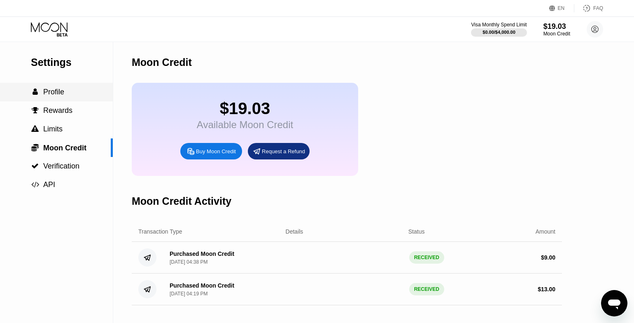
click at [61, 93] on span "Profile" at bounding box center [53, 92] width 21 height 8
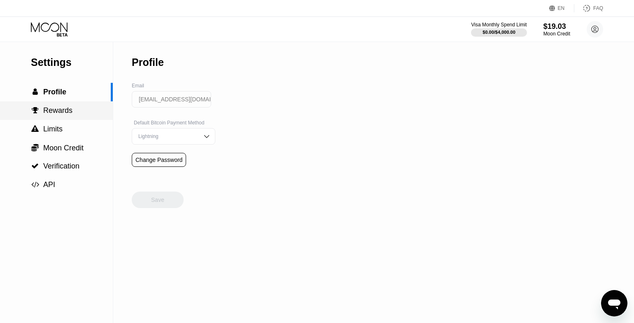
click at [55, 106] on span "Rewards" at bounding box center [57, 110] width 29 height 8
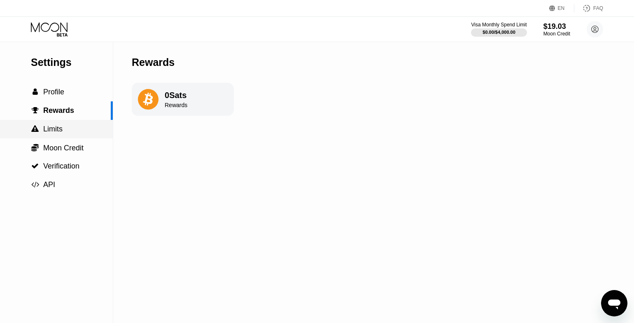
click at [61, 123] on div " Limits" at bounding box center [56, 129] width 113 height 19
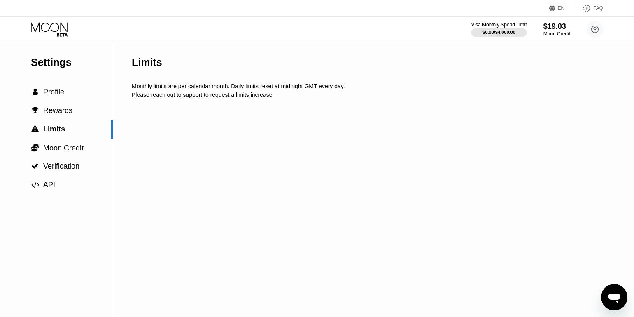
click at [55, 33] on icon at bounding box center [50, 29] width 38 height 14
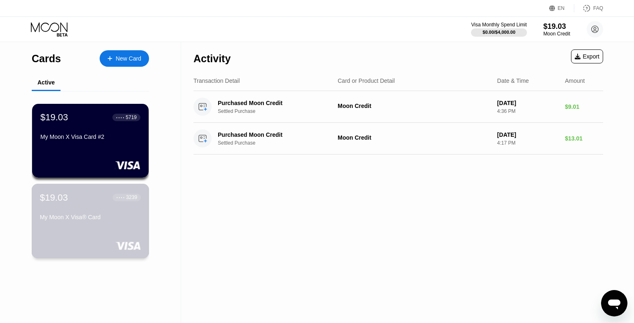
click at [105, 218] on div "My Moon X Visa® Card" at bounding box center [90, 217] width 101 height 7
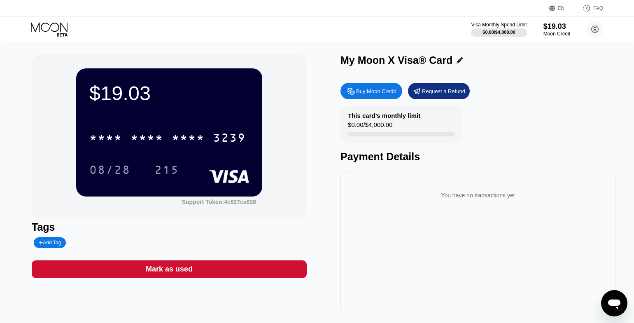
click at [198, 137] on div "* * * *" at bounding box center [188, 138] width 33 height 13
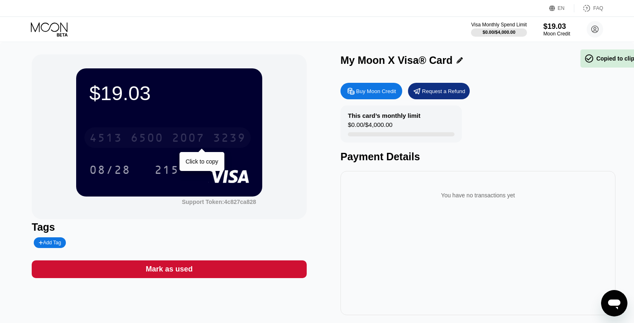
click at [185, 139] on div "2007" at bounding box center [188, 138] width 33 height 13
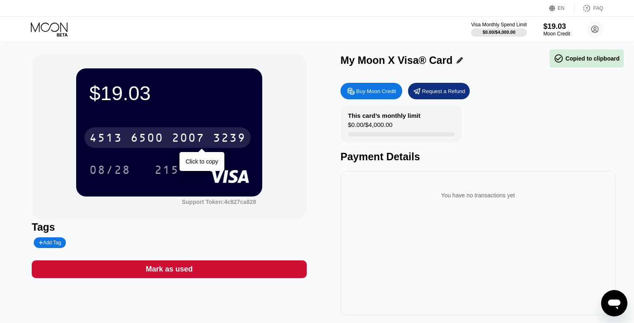
click at [185, 139] on div "2007" at bounding box center [188, 138] width 33 height 13
click at [185, 139] on div "* * * *" at bounding box center [188, 138] width 33 height 13
click at [185, 140] on div "* * * *" at bounding box center [188, 138] width 33 height 13
click at [185, 140] on div "2007" at bounding box center [188, 138] width 33 height 13
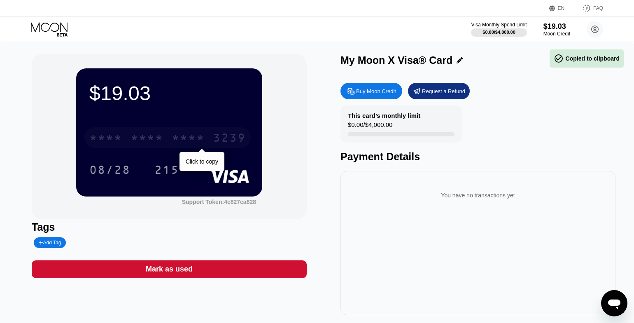
click at [185, 140] on div "* * * *" at bounding box center [188, 138] width 33 height 13
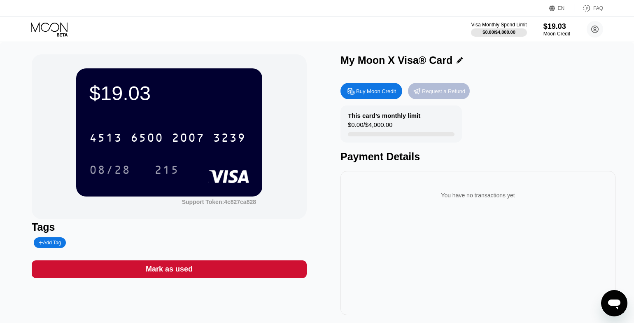
click at [454, 94] on div "Request a Refund" at bounding box center [443, 91] width 43 height 7
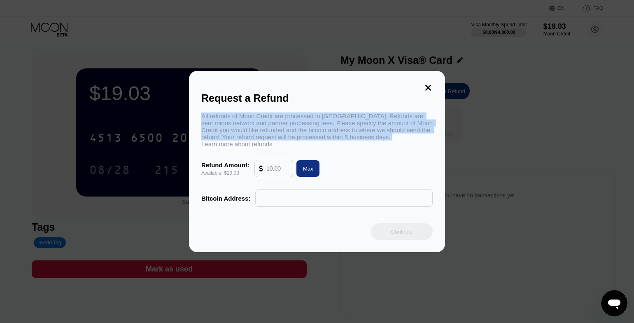
drag, startPoint x: 202, startPoint y: 114, endPoint x: 413, endPoint y: 138, distance: 213.0
click at [414, 137] on div "All refunds of Moon Credit are processed in [GEOGRAPHIC_DATA]. Refunds are sent…" at bounding box center [316, 129] width 231 height 35
copy div "All refunds of Moon Credit are processed in [GEOGRAPHIC_DATA]. Refunds are sent…"
click at [306, 197] on input "text" at bounding box center [344, 198] width 168 height 16
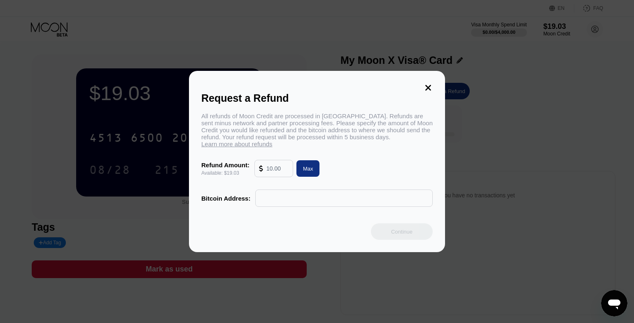
drag, startPoint x: 306, startPoint y: 197, endPoint x: 297, endPoint y: 191, distance: 10.4
click at [304, 196] on input "text" at bounding box center [344, 198] width 168 height 16
drag, startPoint x: 279, startPoint y: 169, endPoint x: 278, endPoint y: 184, distance: 15.7
click at [279, 171] on input "text" at bounding box center [277, 168] width 22 height 16
click at [306, 171] on div "Max" at bounding box center [308, 168] width 10 height 7
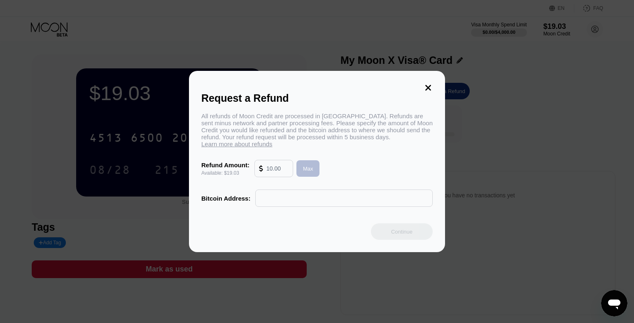
type input "19.03"
click at [295, 199] on input "text" at bounding box center [344, 198] width 168 height 16
click at [428, 85] on icon at bounding box center [428, 87] width 9 height 9
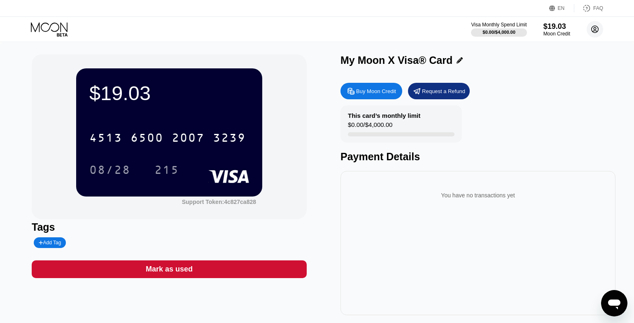
click at [595, 31] on icon at bounding box center [595, 29] width 5 height 5
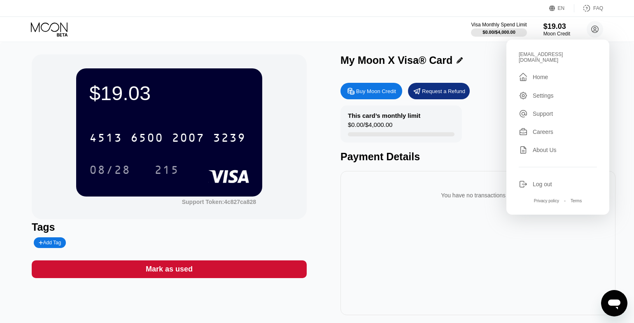
click at [412, 202] on div "You have no transactions yet" at bounding box center [478, 195] width 262 height 23
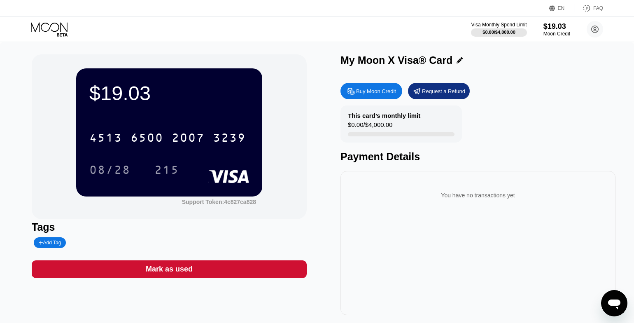
drag, startPoint x: 579, startPoint y: 129, endPoint x: 510, endPoint y: 107, distance: 71.6
click at [577, 129] on div "This card’s monthly limit $0.00 / $4,000.00 Payment Details" at bounding box center [477, 133] width 275 height 57
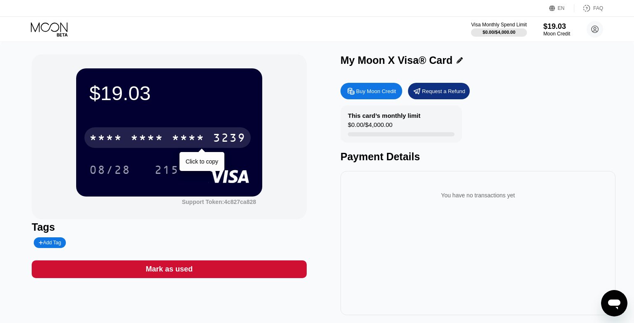
click at [168, 128] on div "* * * * * * * * * * * * 3239" at bounding box center [167, 137] width 166 height 21
click at [166, 134] on div "[CREDIT_CARD_NUMBER]" at bounding box center [167, 137] width 166 height 21
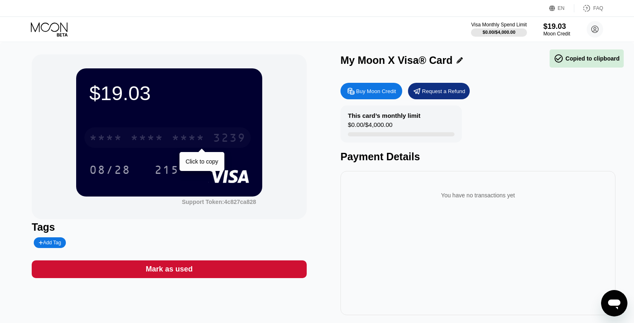
click at [166, 134] on div "* * * * * * * * * * * * 3239" at bounding box center [167, 137] width 166 height 21
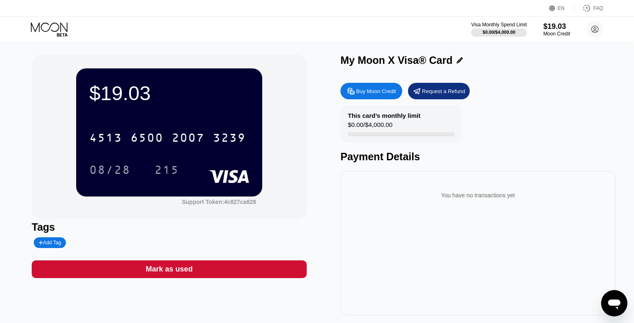
drag, startPoint x: 115, startPoint y: 96, endPoint x: 128, endPoint y: 126, distance: 33.0
click at [116, 96] on div "$19.03" at bounding box center [169, 92] width 160 height 23
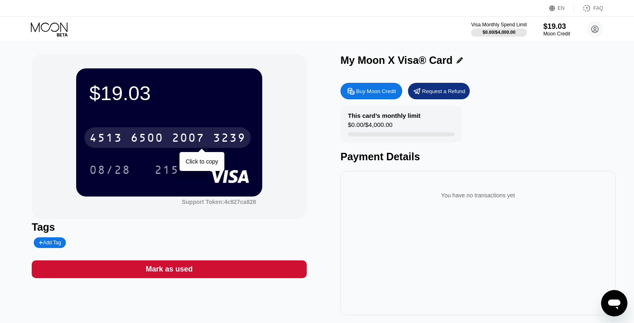
click at [193, 140] on div "2007" at bounding box center [188, 138] width 33 height 13
click at [193, 140] on div "* * * *" at bounding box center [188, 138] width 33 height 13
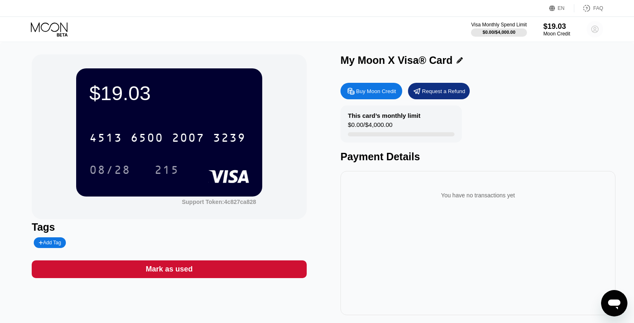
click at [594, 28] on circle at bounding box center [595, 29] width 16 height 16
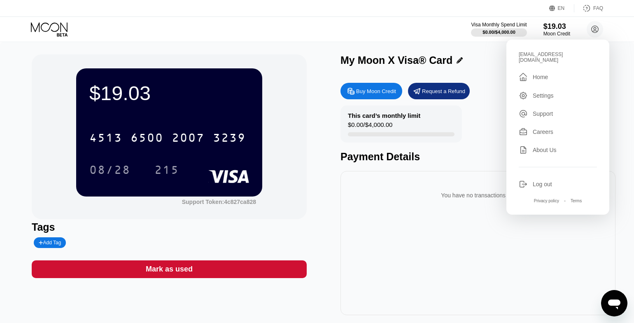
click at [544, 74] on div "Home" at bounding box center [540, 77] width 15 height 7
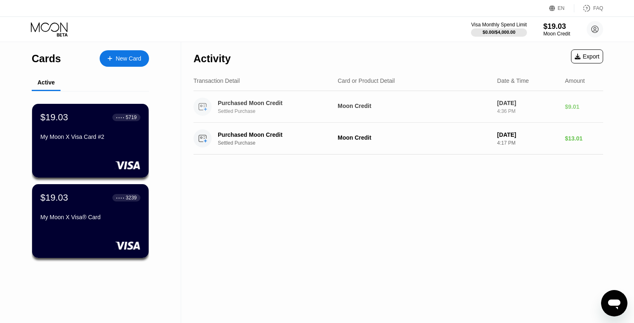
click at [450, 113] on div "Purchased Moon Credit Settled Purchase Moon Credit [DATE] 4:36 PM $9.01" at bounding box center [398, 107] width 410 height 32
click at [398, 103] on div "Moon Credit" at bounding box center [414, 105] width 153 height 7
click at [344, 107] on div "Moon Credit" at bounding box center [414, 105] width 153 height 7
click at [352, 104] on div "Moon Credit" at bounding box center [414, 105] width 153 height 7
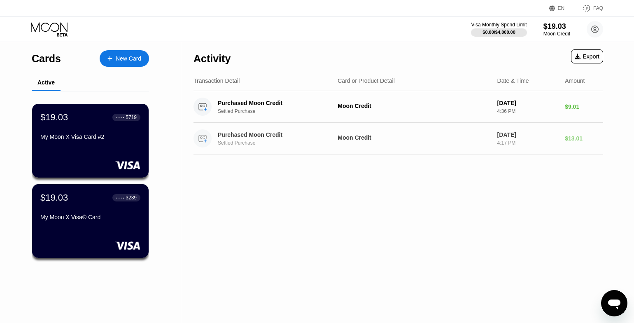
click at [284, 132] on div "Purchased Moon Credit" at bounding box center [275, 134] width 115 height 7
drag, startPoint x: 30, startPoint y: 145, endPoint x: 36, endPoint y: 145, distance: 5.8
click at [33, 145] on div "Cards New Card Active $19.03 ● ● ● ● 5719 My Moon X Visa Card #2 $19.03 ● ● ● ●…" at bounding box center [90, 182] width 181 height 281
click at [93, 132] on div "$19.03 ● ● ● ● 5719 My Moon X Visa Card #2" at bounding box center [90, 128] width 101 height 32
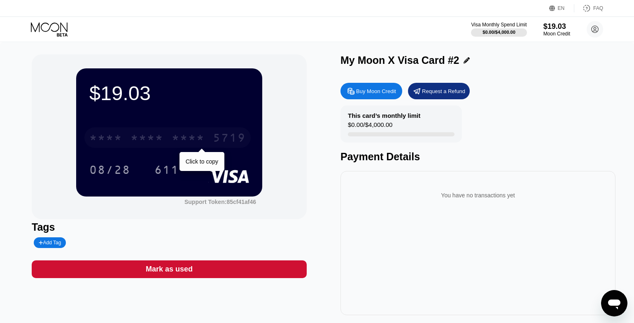
click at [183, 139] on div "* * * *" at bounding box center [188, 138] width 33 height 13
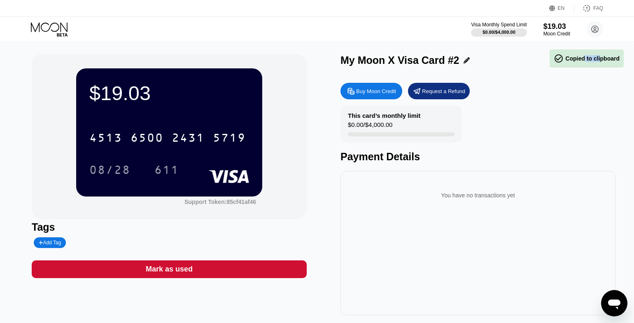
drag, startPoint x: 584, startPoint y: 61, endPoint x: 592, endPoint y: 56, distance: 9.7
click at [623, 59] on div " Copied to clipboard" at bounding box center [586, 58] width 74 height 18
click at [564, 29] on div "$19.03" at bounding box center [557, 26] width 28 height 9
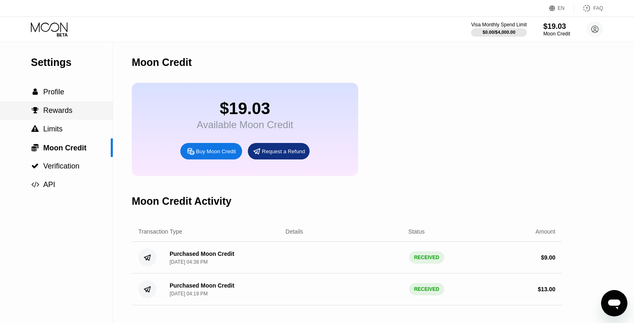
click at [52, 112] on span "Rewards" at bounding box center [57, 110] width 29 height 8
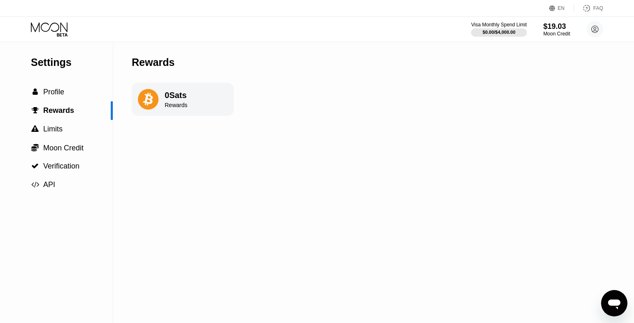
click at [178, 105] on div "Rewards" at bounding box center [176, 105] width 23 height 7
click at [69, 148] on span "Moon Credit" at bounding box center [63, 148] width 40 height 8
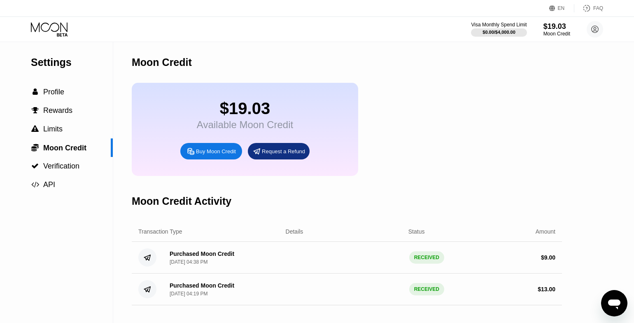
click at [595, 30] on icon at bounding box center [595, 29] width 5 height 5
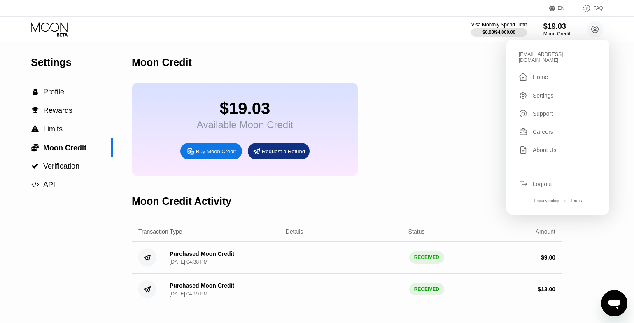
click at [431, 154] on div "$19.03 Available Moon Credit Buy Moon Credit Request a Refund" at bounding box center [347, 129] width 430 height 93
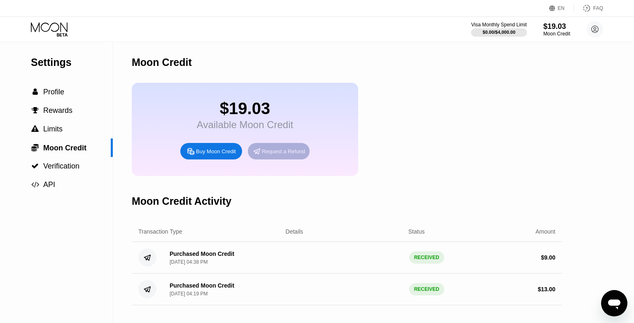
click at [292, 151] on div "Request a Refund" at bounding box center [283, 151] width 43 height 7
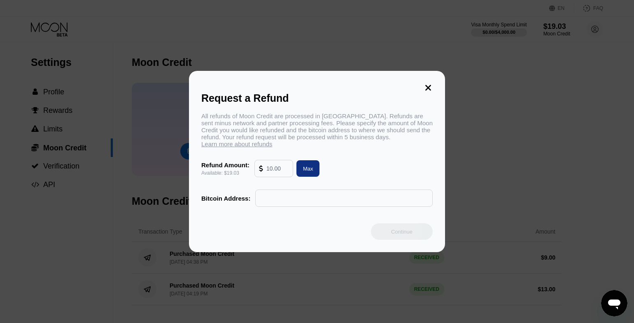
drag, startPoint x: 277, startPoint y: 170, endPoint x: 282, endPoint y: 170, distance: 5.4
click at [277, 170] on input "text" at bounding box center [277, 168] width 22 height 16
click at [314, 170] on div "Max" at bounding box center [307, 168] width 23 height 16
type input "19.03"
click at [296, 203] on input "text" at bounding box center [344, 198] width 168 height 16
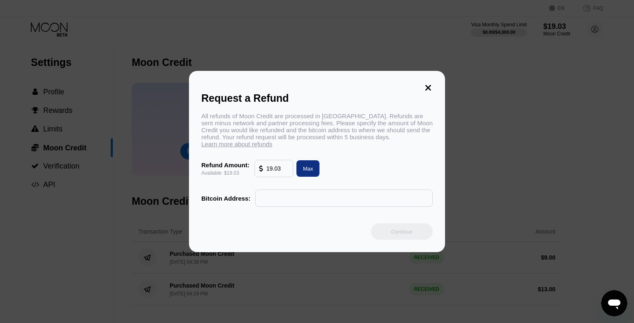
drag, startPoint x: 366, startPoint y: 205, endPoint x: 370, endPoint y: 205, distance: 4.5
click at [366, 205] on input "text" at bounding box center [344, 198] width 168 height 16
paste input "3NToxY6YW5ZD4wJUr5UjEZfRwi5MY4zdyU"
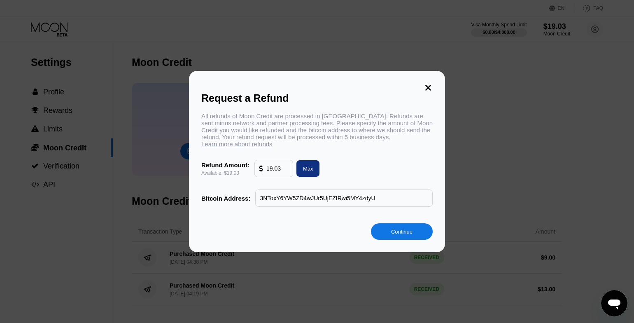
type input "3NToxY6YW5ZD4wJUr5UjEZfRwi5MY4zdyU"
click at [414, 232] on div "Continue" at bounding box center [402, 231] width 62 height 16
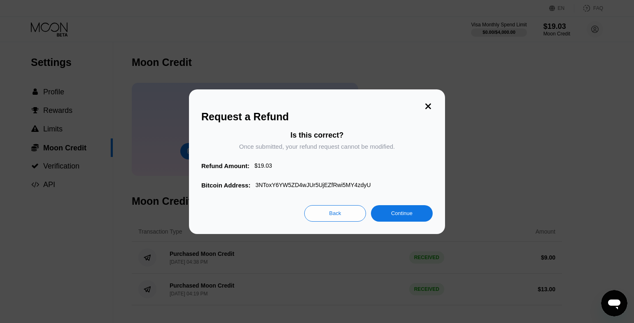
click at [424, 155] on div "Is this correct? Once submitted, your refund request cannot be modified." at bounding box center [316, 146] width 231 height 31
click at [419, 210] on div "Continue" at bounding box center [402, 213] width 62 height 16
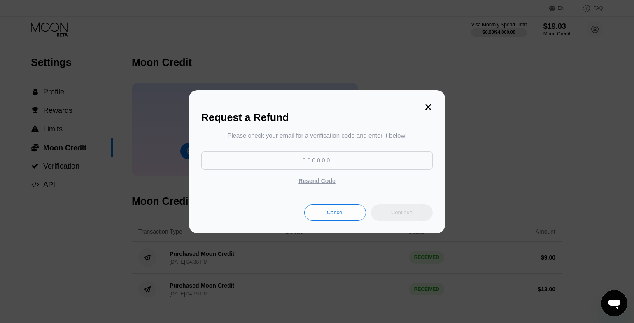
click at [336, 159] on input at bounding box center [316, 160] width 231 height 19
paste input "939012"
type input "939012"
click at [401, 215] on div "Continue" at bounding box center [401, 212] width 21 height 7
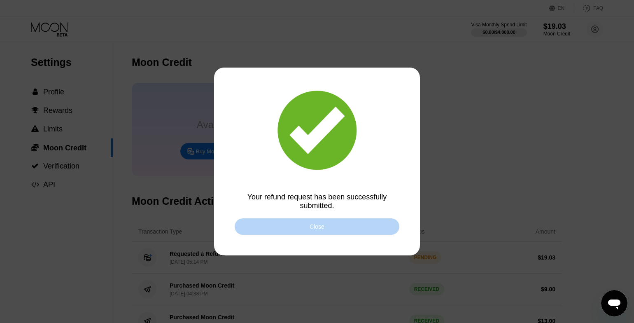
click at [353, 227] on div "Close" at bounding box center [317, 226] width 165 height 16
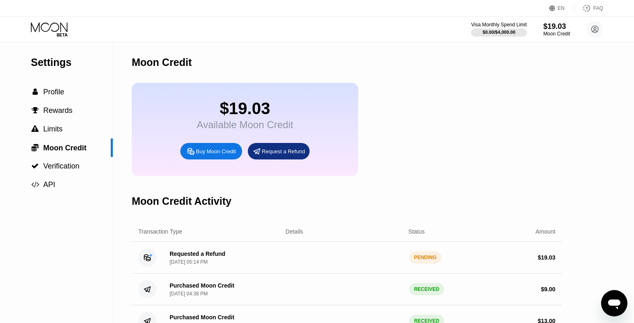
click at [54, 72] on div "Settings  Profile  Rewards  Limits  Moon Credit  Verification  API" at bounding box center [56, 118] width 113 height 152
click at [56, 83] on div " Profile" at bounding box center [56, 92] width 113 height 19
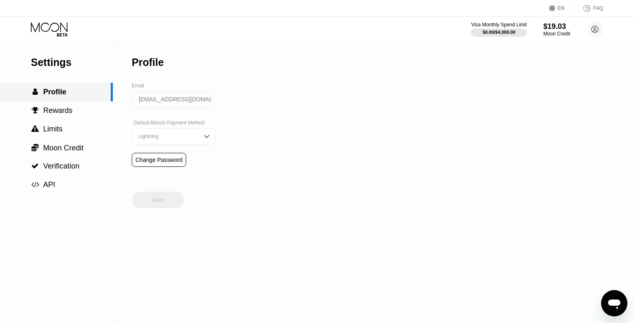
click at [58, 86] on div " Profile" at bounding box center [56, 92] width 113 height 19
click at [67, 42] on div "EN Language Select an item Save FAQ Visa Monthly Spend Limit $0.00 / $4,000.00 …" at bounding box center [317, 161] width 634 height 323
click at [68, 37] on div "Visa Monthly Spend Limit $0.00 / $4,000.00 $19.03 Moon Credit josephwright4000@…" at bounding box center [317, 29] width 634 height 25
click at [66, 30] on icon at bounding box center [50, 29] width 38 height 14
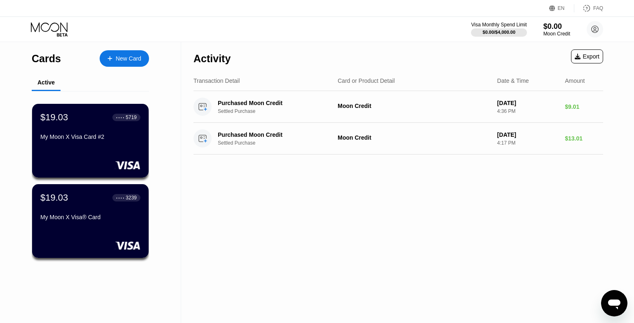
click at [109, 54] on div "New Card" at bounding box center [124, 58] width 49 height 16
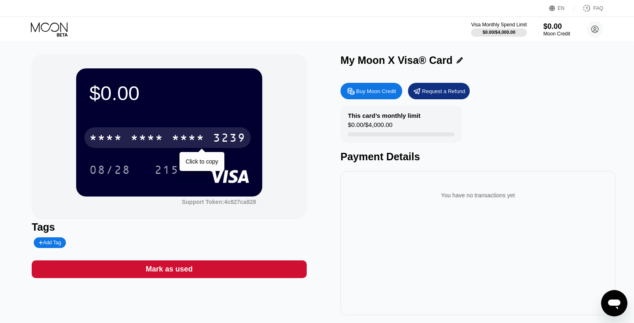
click at [178, 139] on div "* * * *" at bounding box center [188, 138] width 33 height 13
click at [177, 139] on div "2007" at bounding box center [188, 138] width 33 height 13
click at [176, 139] on div "* * * *" at bounding box center [188, 138] width 33 height 13
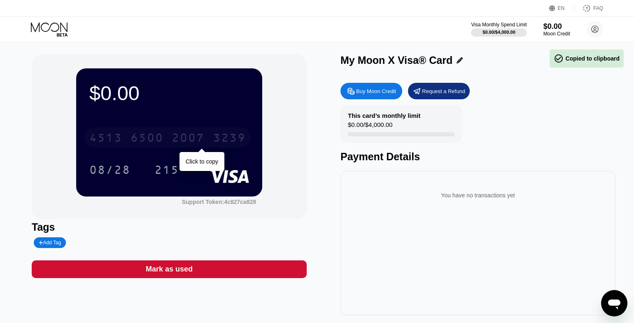
click at [175, 139] on div "2007" at bounding box center [188, 138] width 33 height 13
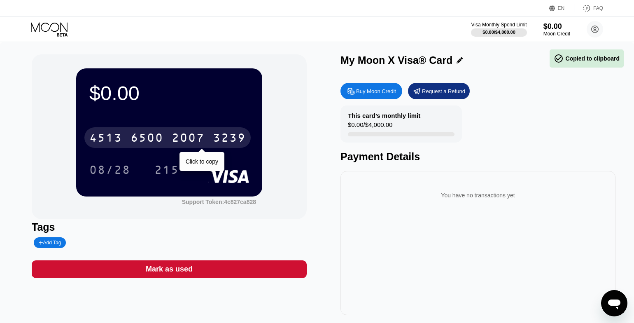
click at [175, 139] on div "2007" at bounding box center [188, 138] width 33 height 13
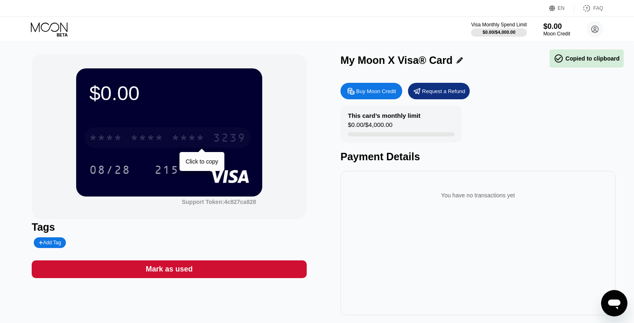
click at [175, 139] on div "* * * *" at bounding box center [188, 138] width 33 height 13
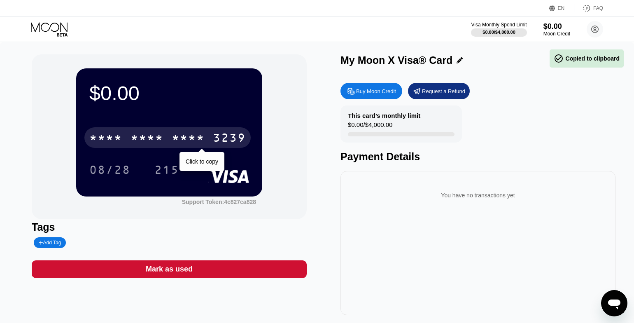
click at [175, 139] on div "* * * *" at bounding box center [188, 138] width 33 height 13
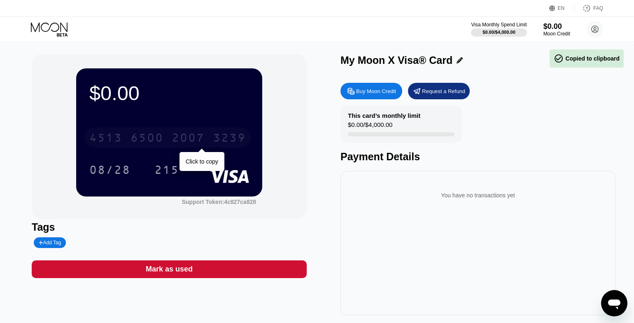
click at [175, 139] on div "2007" at bounding box center [188, 138] width 33 height 13
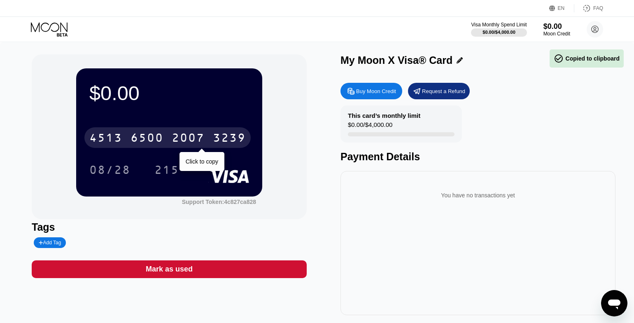
click at [175, 139] on div "2007" at bounding box center [188, 138] width 33 height 13
click at [175, 139] on div "* * * *" at bounding box center [188, 138] width 33 height 13
click at [175, 139] on div "2007" at bounding box center [188, 138] width 33 height 13
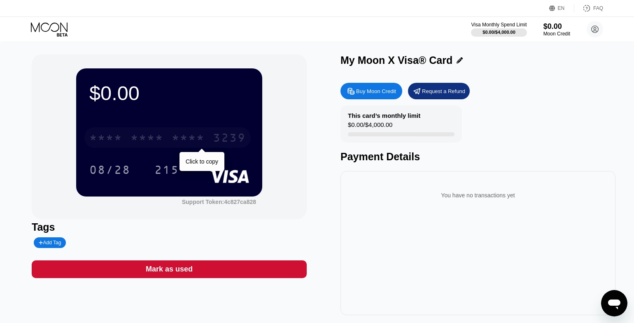
click at [176, 139] on div "* * * *" at bounding box center [188, 138] width 33 height 13
click at [175, 139] on div "2007" at bounding box center [188, 138] width 33 height 13
click at [204, 140] on div "* * * *" at bounding box center [188, 138] width 33 height 13
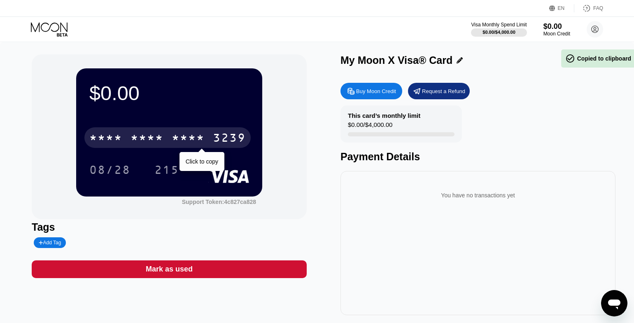
click at [204, 140] on div "* * * *" at bounding box center [188, 138] width 33 height 13
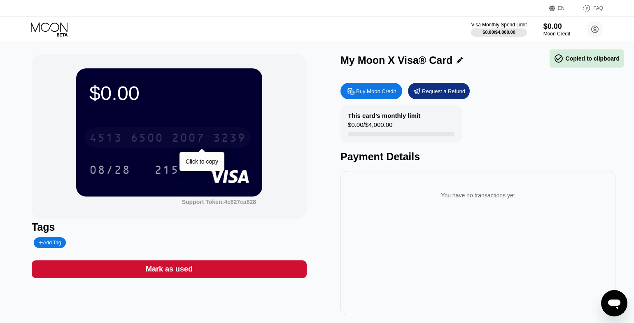
click at [204, 140] on div "2007" at bounding box center [188, 138] width 33 height 13
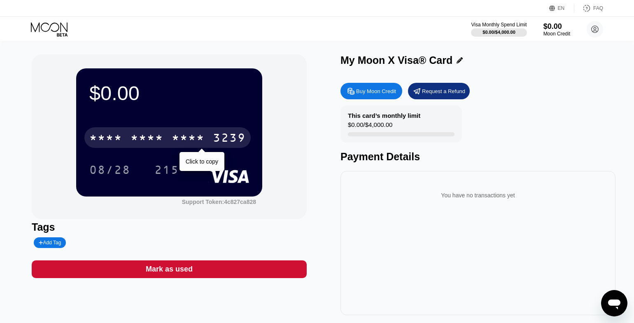
click at [184, 144] on div "* * * *" at bounding box center [188, 138] width 33 height 13
click at [184, 144] on div "2007" at bounding box center [188, 138] width 33 height 13
click at [184, 144] on div "* * * *" at bounding box center [188, 138] width 33 height 13
click at [207, 129] on div "* * * * * * * * * * * * 3239" at bounding box center [167, 137] width 166 height 21
click at [207, 129] on div "[CREDIT_CARD_NUMBER]" at bounding box center [167, 137] width 166 height 21
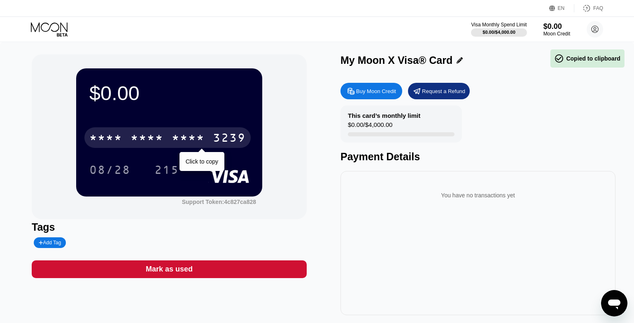
click at [207, 129] on div "* * * * * * * * * * * * 3239" at bounding box center [167, 137] width 166 height 21
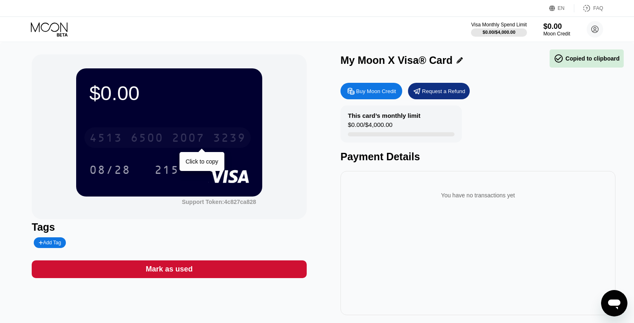
click at [207, 129] on div "[CREDIT_CARD_NUMBER]" at bounding box center [167, 137] width 166 height 21
drag, startPoint x: 207, startPoint y: 129, endPoint x: 215, endPoint y: 3, distance: 125.8
click at [207, 128] on div "[CREDIT_CARD_NUMBER]" at bounding box center [167, 137] width 166 height 21
